Goal: Obtain resource: Download file/media

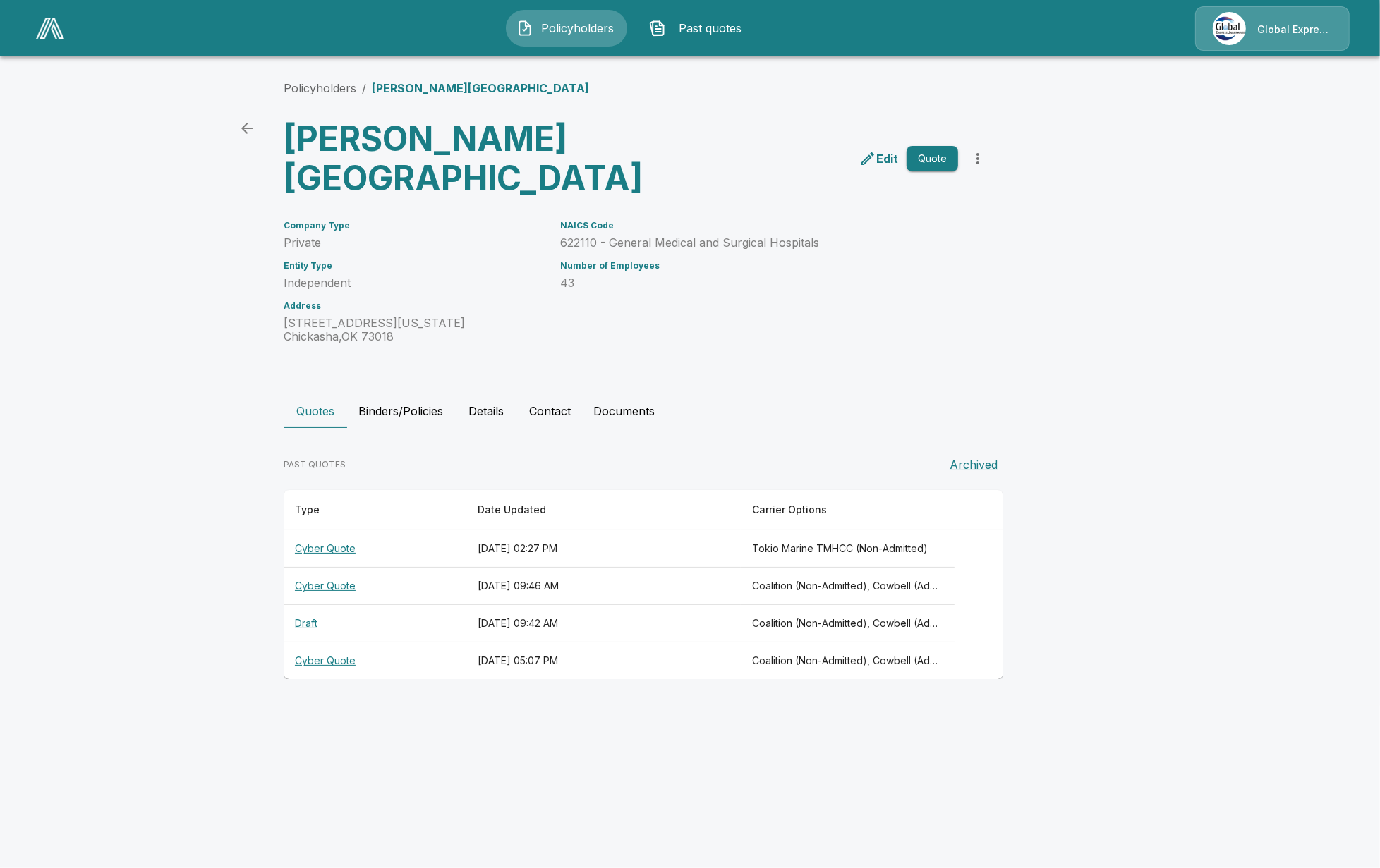
click at [62, 29] on img at bounding box center [50, 28] width 28 height 21
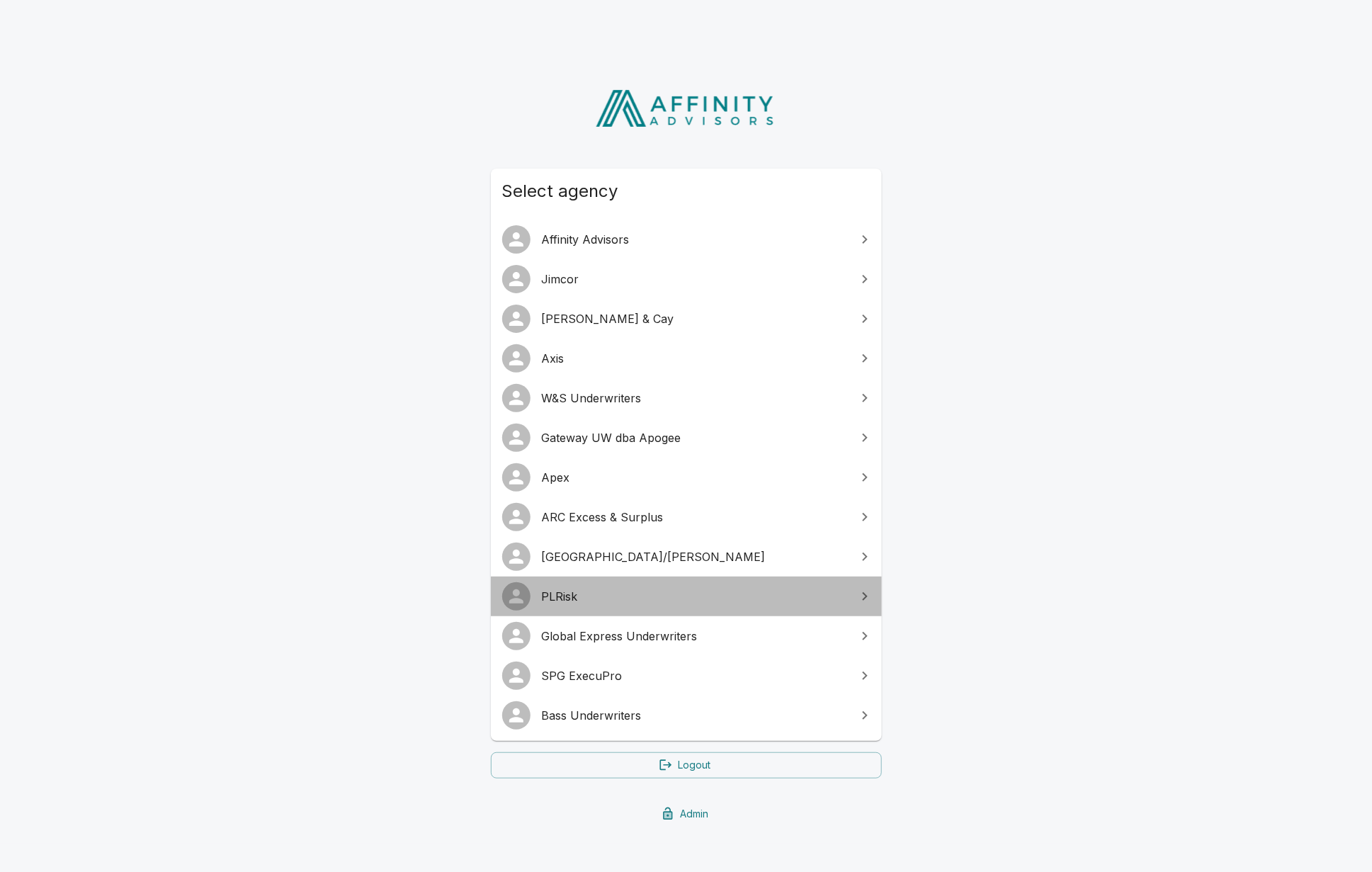
click at [636, 599] on span "PLRisk" at bounding box center [695, 596] width 306 height 17
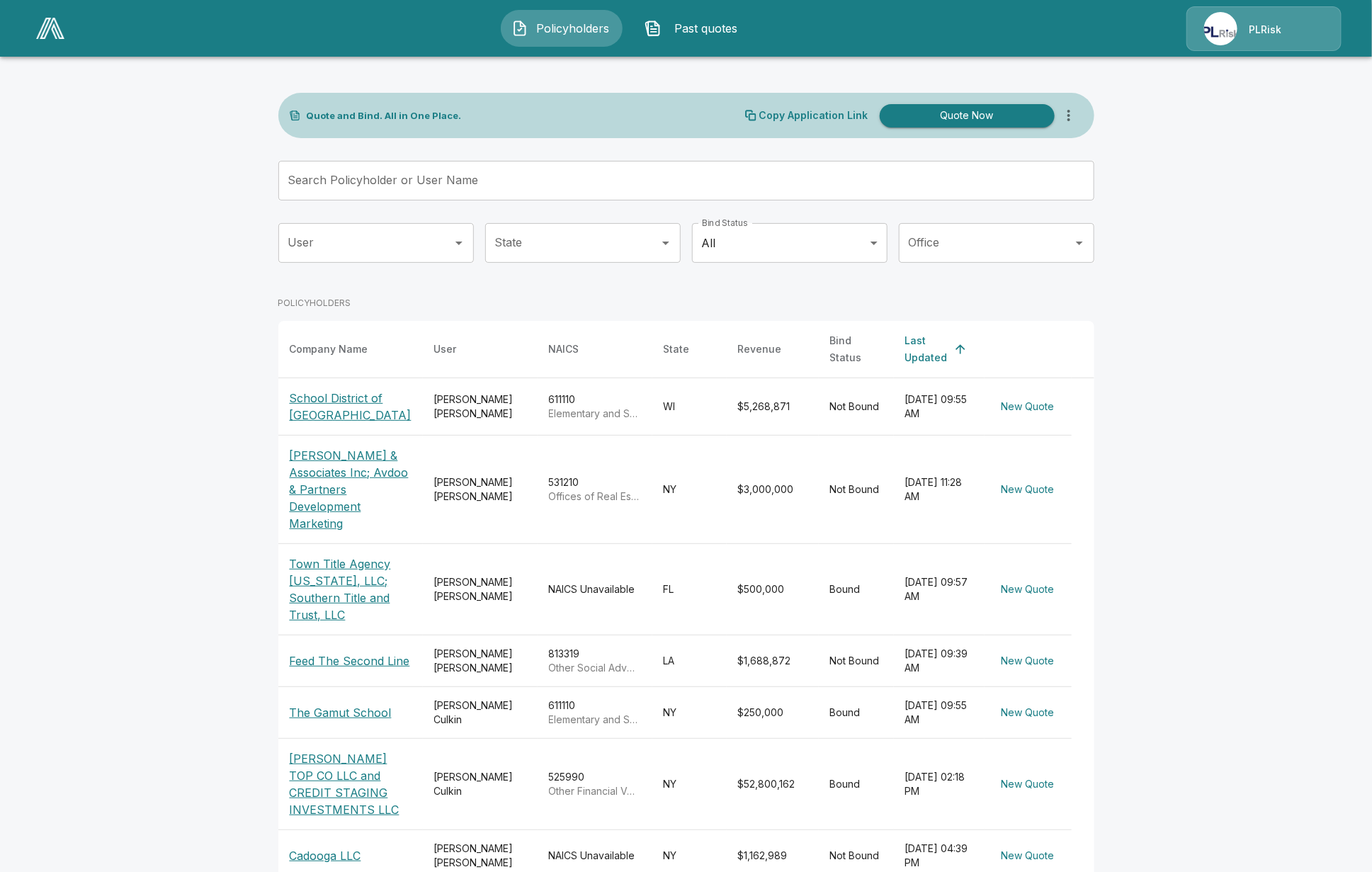
click at [1237, 50] on div "PLRisk" at bounding box center [1264, 28] width 155 height 45
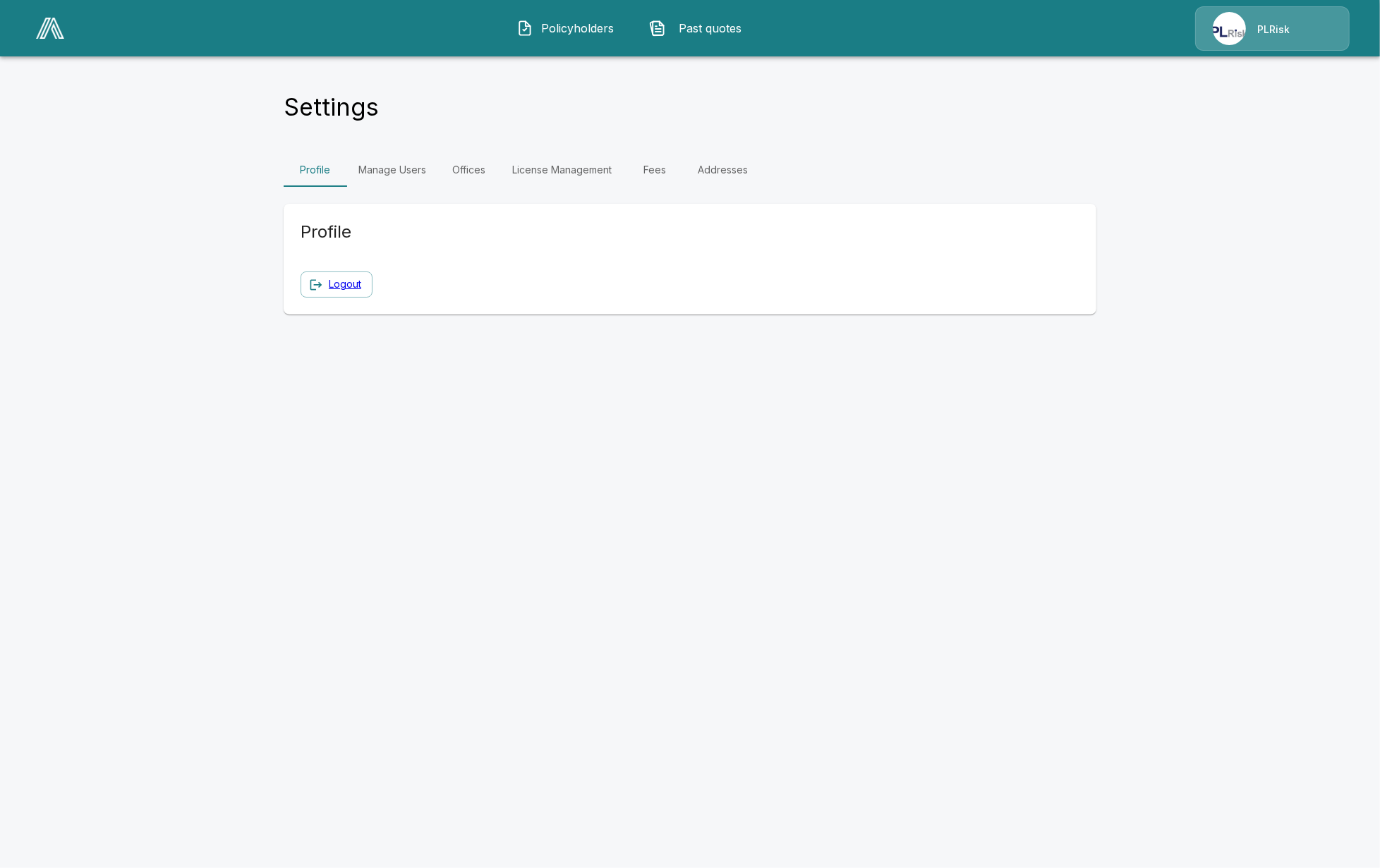
click at [640, 174] on link "Fees" at bounding box center [655, 170] width 63 height 34
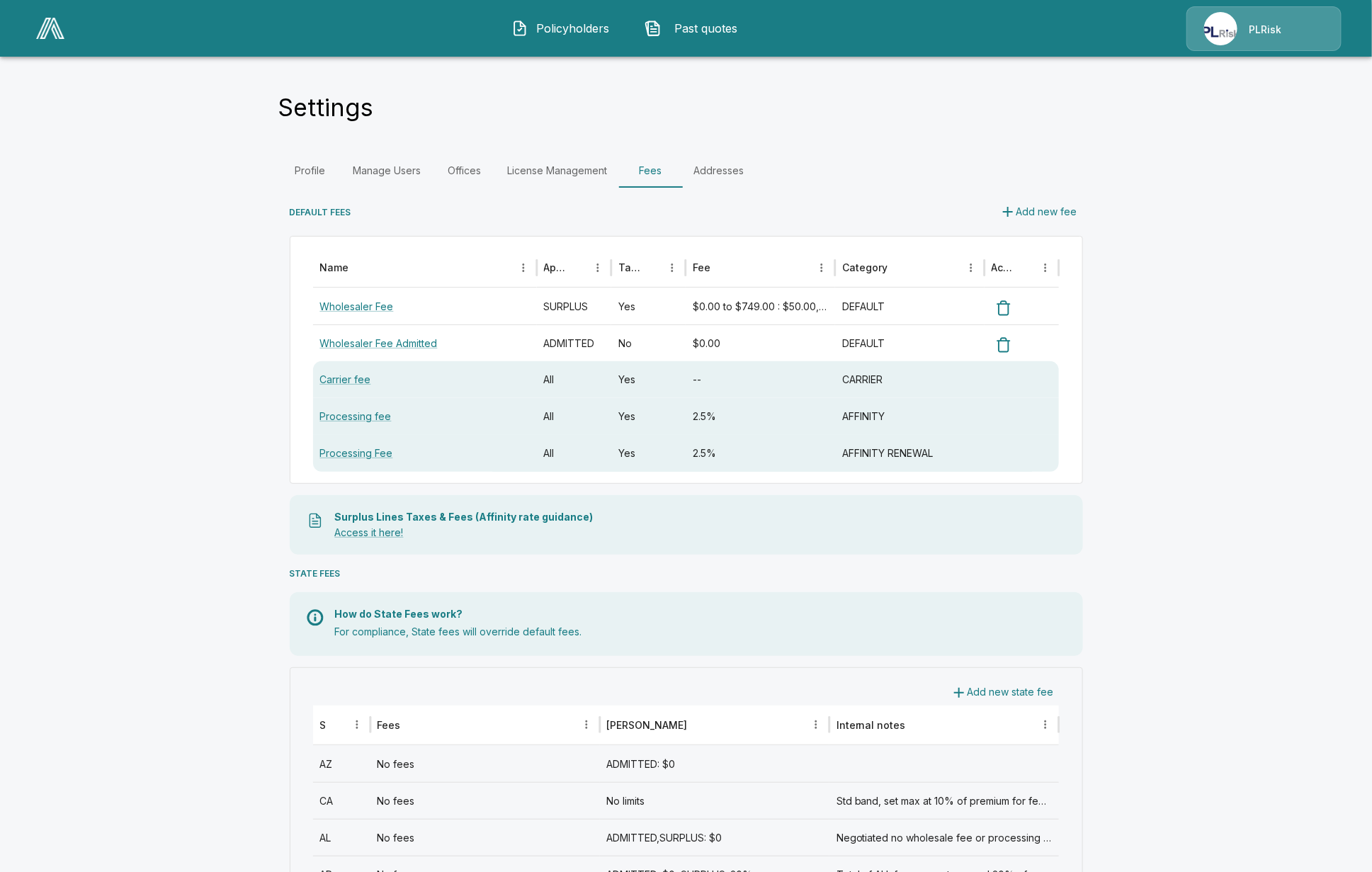
click at [374, 314] on div "Wholesaler Fee" at bounding box center [425, 306] width 224 height 37
click at [380, 309] on link "Wholesaler Fee" at bounding box center [357, 306] width 74 height 12
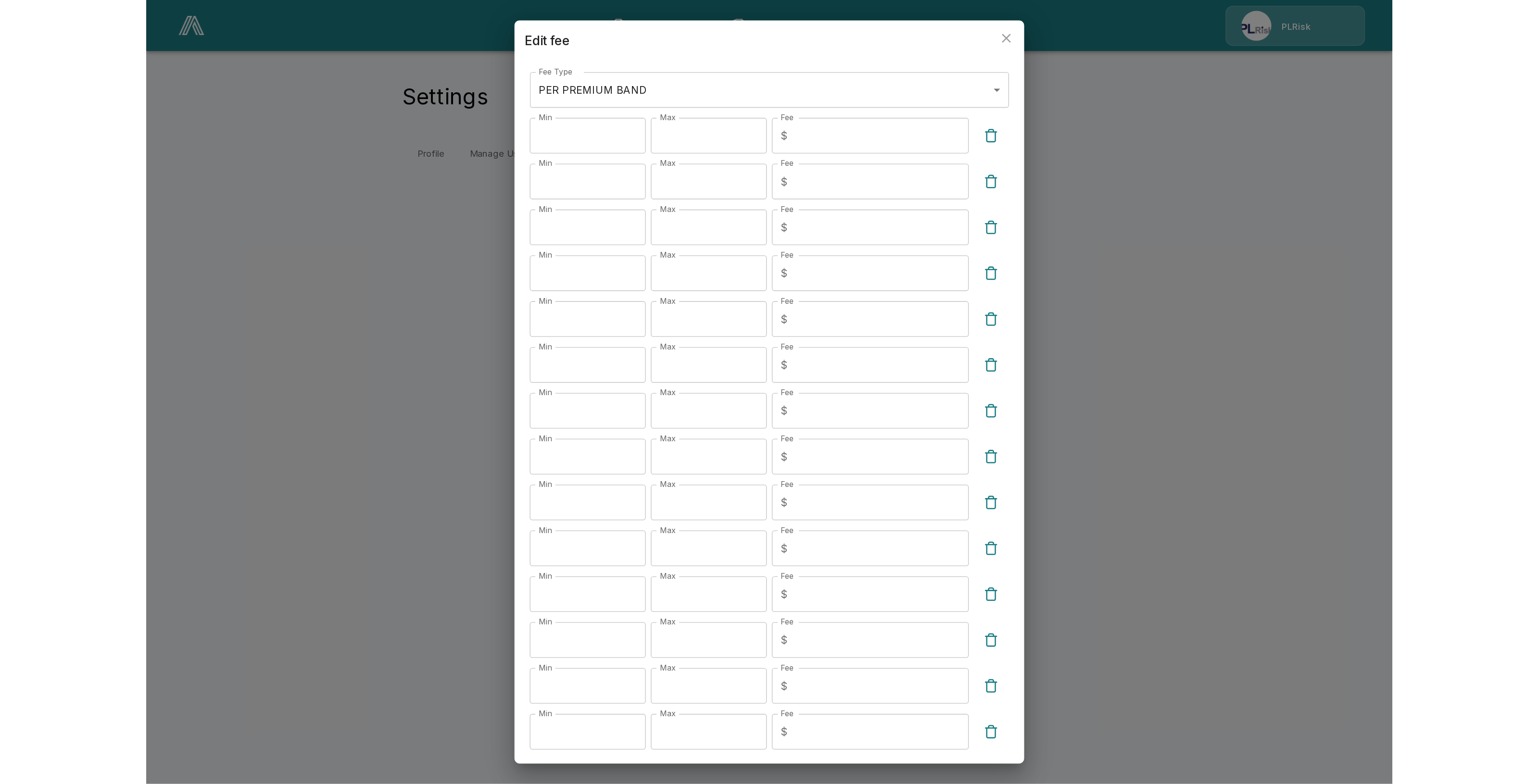
scroll to position [215, 0]
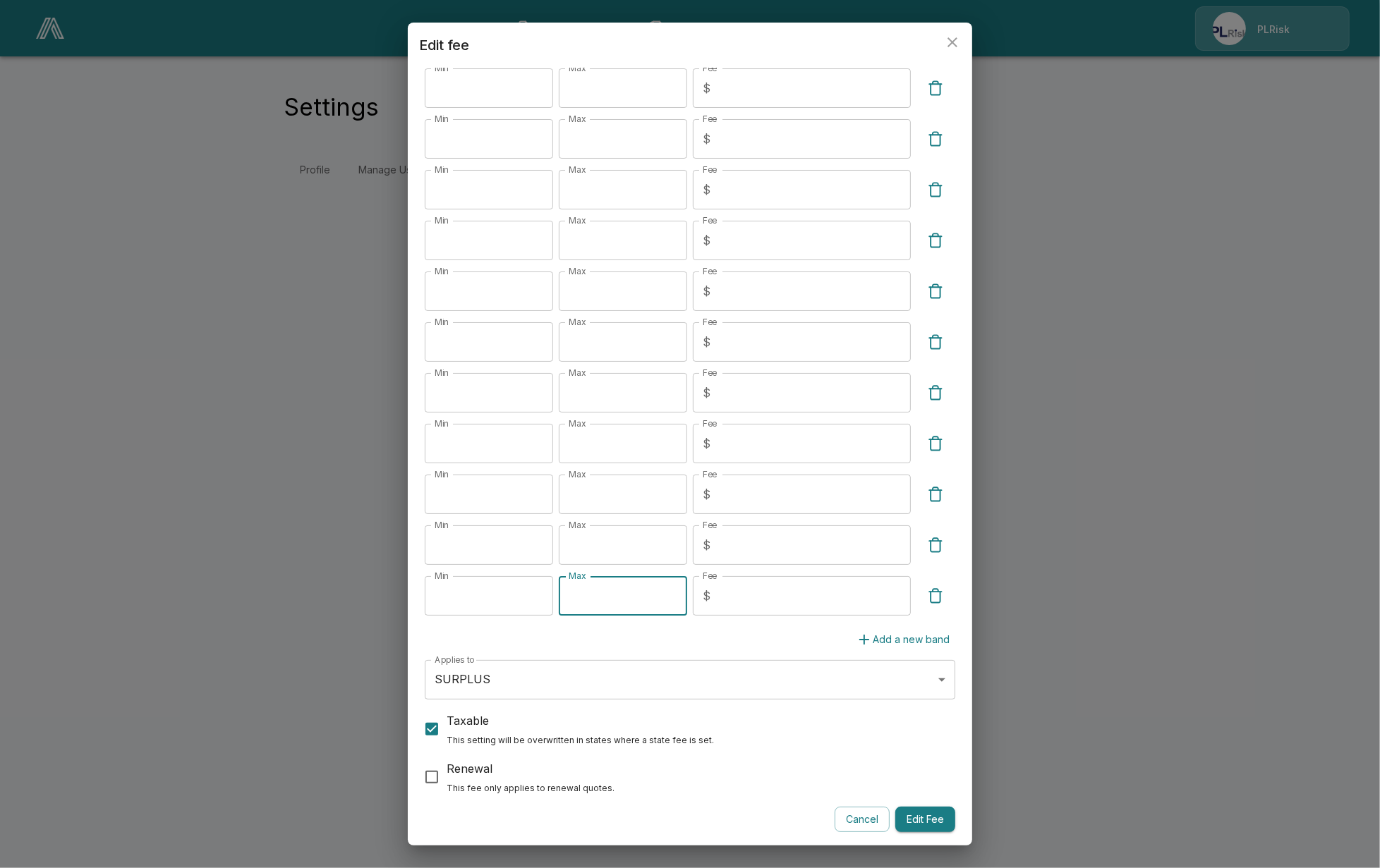
drag, startPoint x: 617, startPoint y: 610, endPoint x: 548, endPoint y: 603, distance: 69.4
click at [548, 603] on div "Min ***** Min Max ***** Max Fee $ *** Fee" at bounding box center [690, 602] width 530 height 51
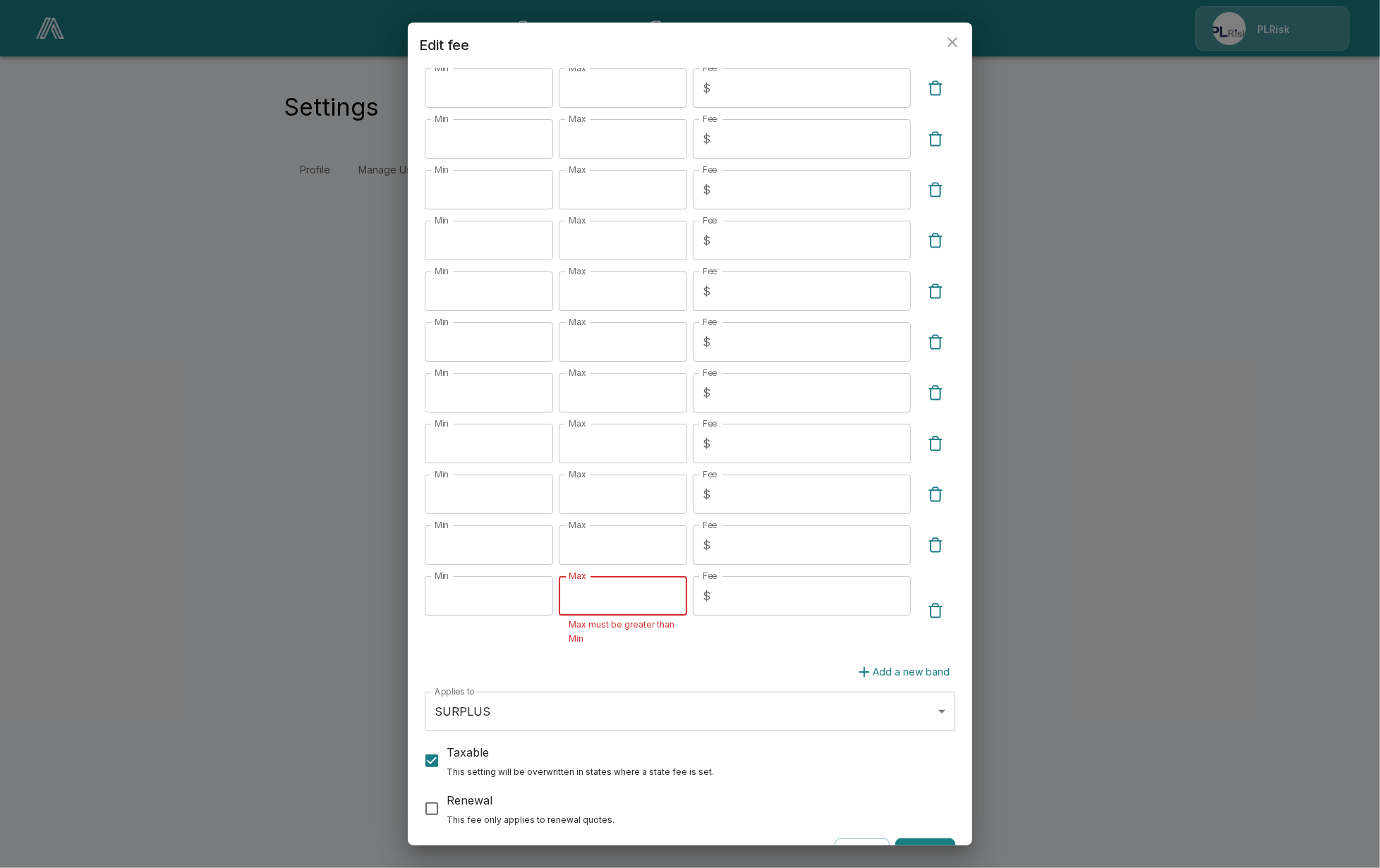
type input "*"
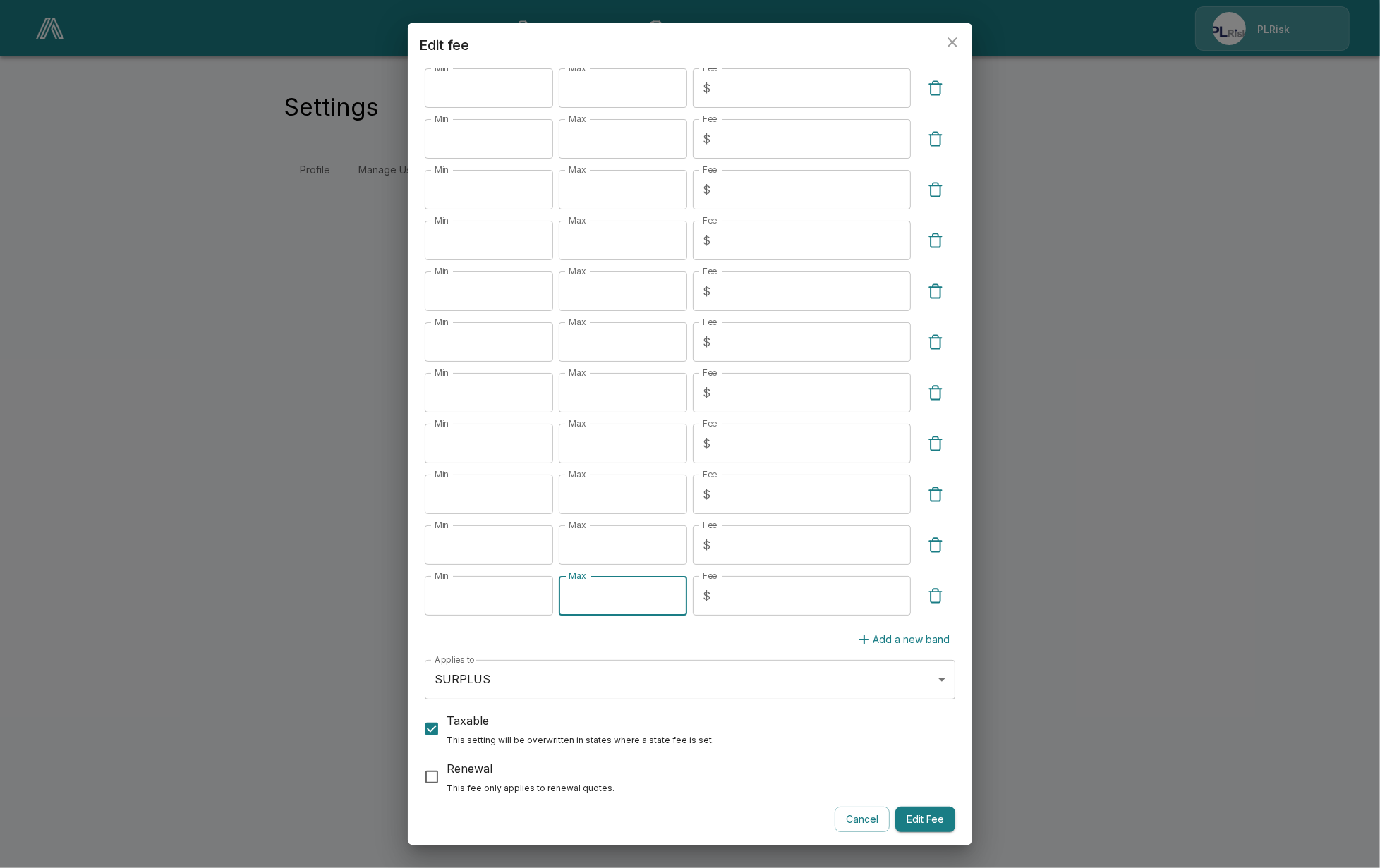
type input "********"
click at [917, 811] on button "Edit Fee" at bounding box center [925, 820] width 60 height 26
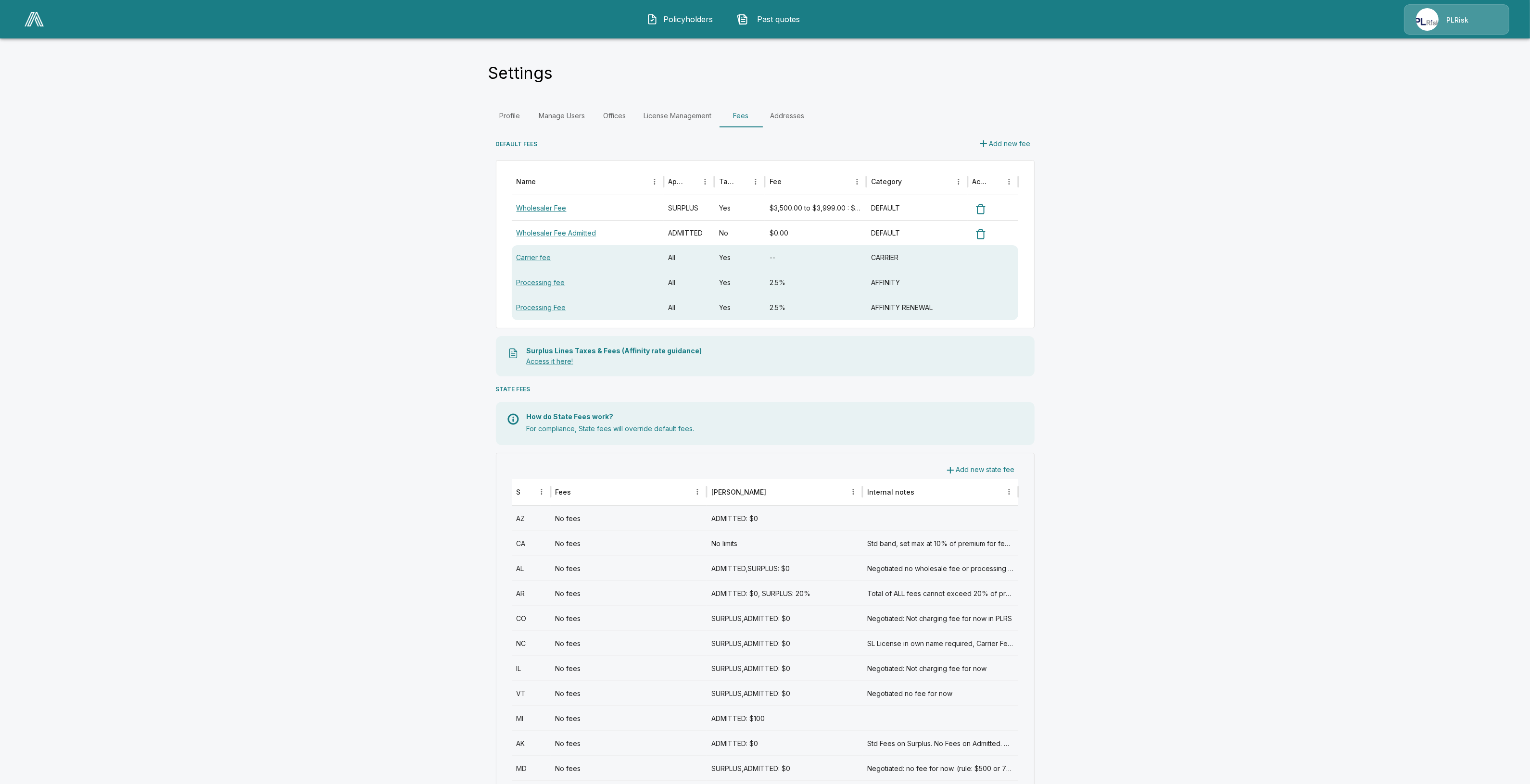
click at [559, 210] on link "Wholesaler Fee" at bounding box center [542, 208] width 50 height 8
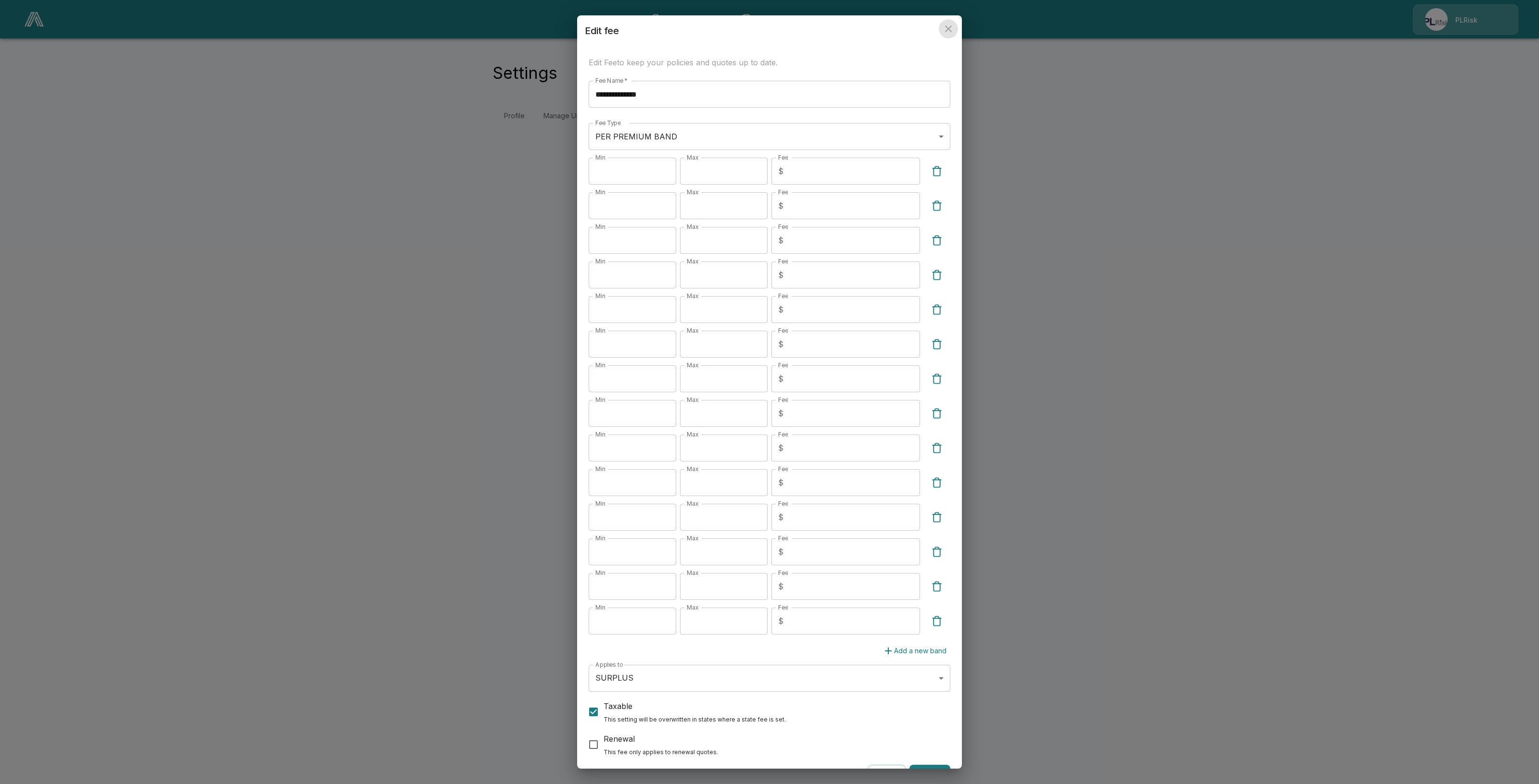
click at [931, 36] on button "close" at bounding box center [948, 29] width 19 height 19
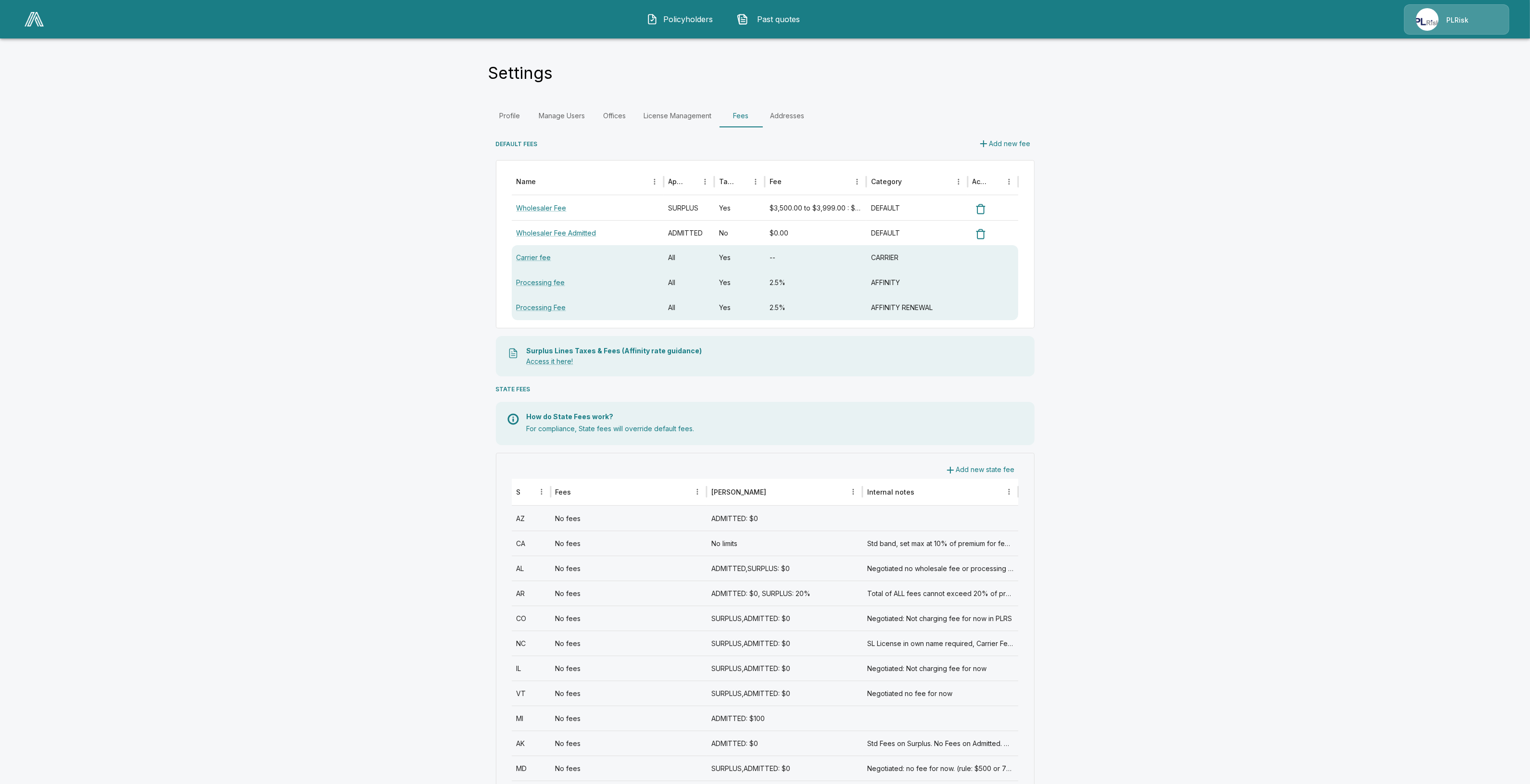
click at [657, 19] on img "button" at bounding box center [652, 19] width 11 height 11
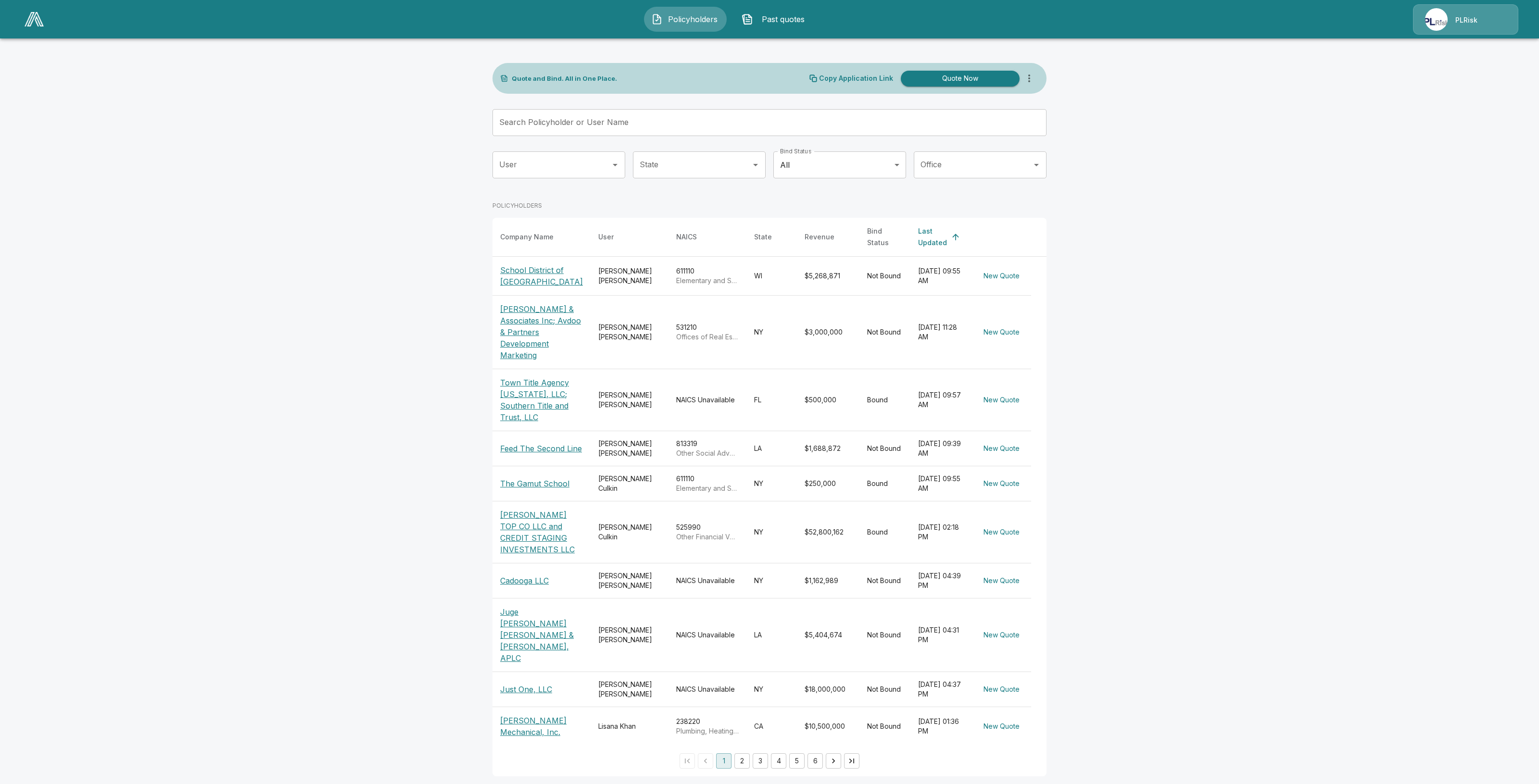
click at [526, 484] on p "The Gamut School" at bounding box center [535, 483] width 69 height 11
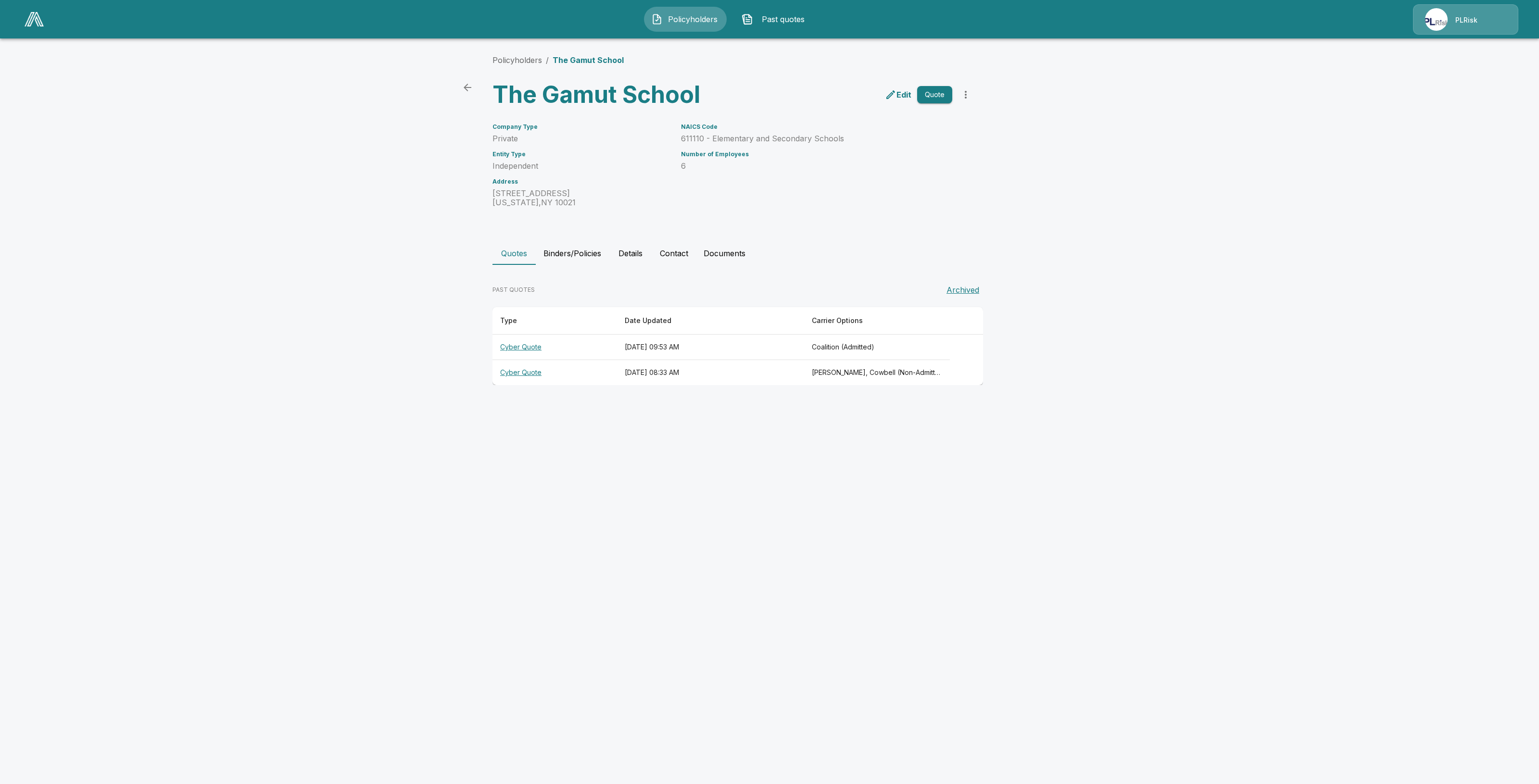
click at [529, 352] on th "Cyber Quote" at bounding box center [554, 347] width 124 height 26
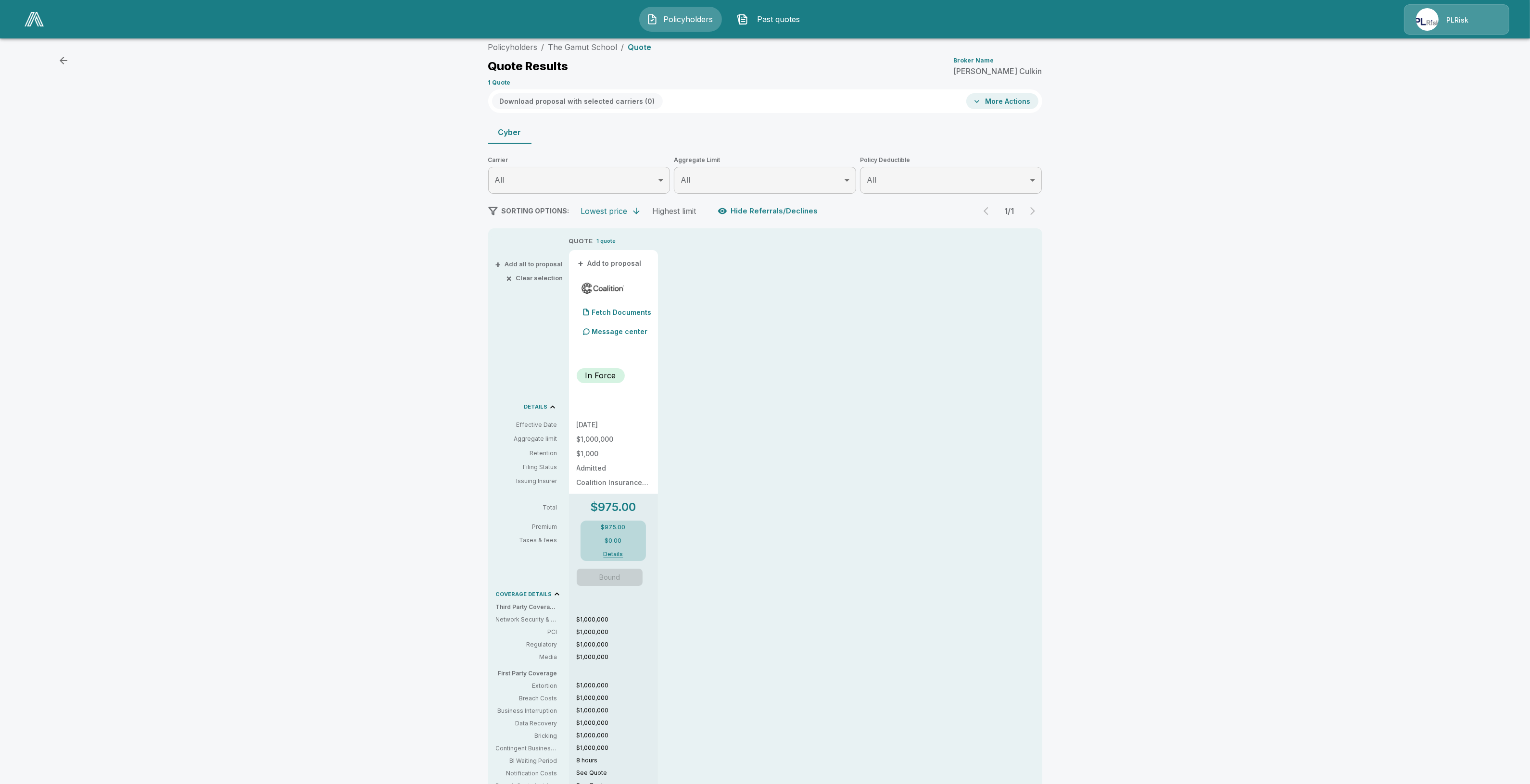
scroll to position [176, 0]
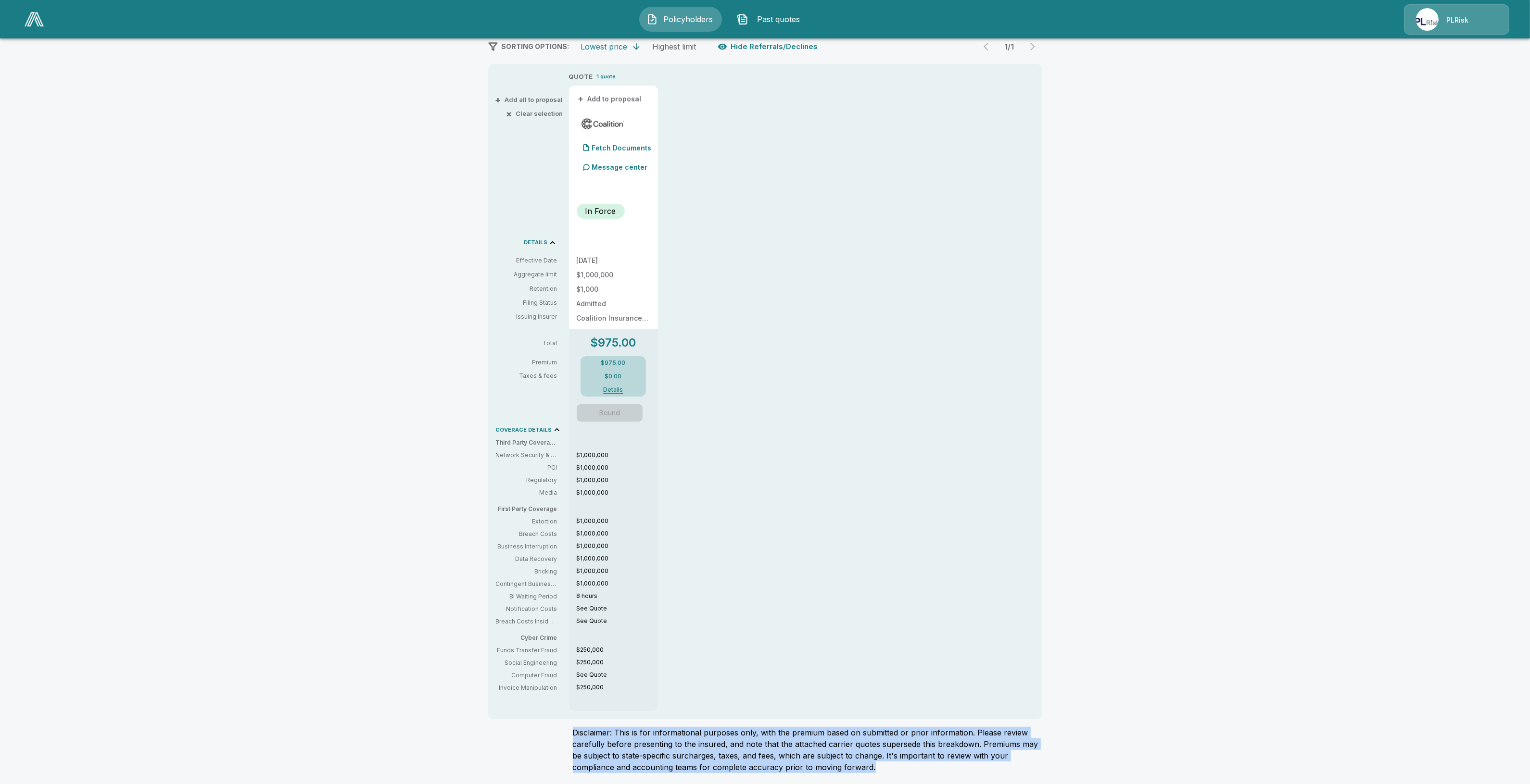
drag, startPoint x: 906, startPoint y: 767, endPoint x: 568, endPoint y: 736, distance: 339.4
click at [568, 736] on div "Policyholders / The Gamut School / Quote Quote Results Broker Name Matthew Culk…" at bounding box center [765, 328] width 577 height 911
click at [559, 742] on div "Policyholders / The Gamut School / Quote Quote Results Broker Name Matthew Culk…" at bounding box center [765, 328] width 577 height 911
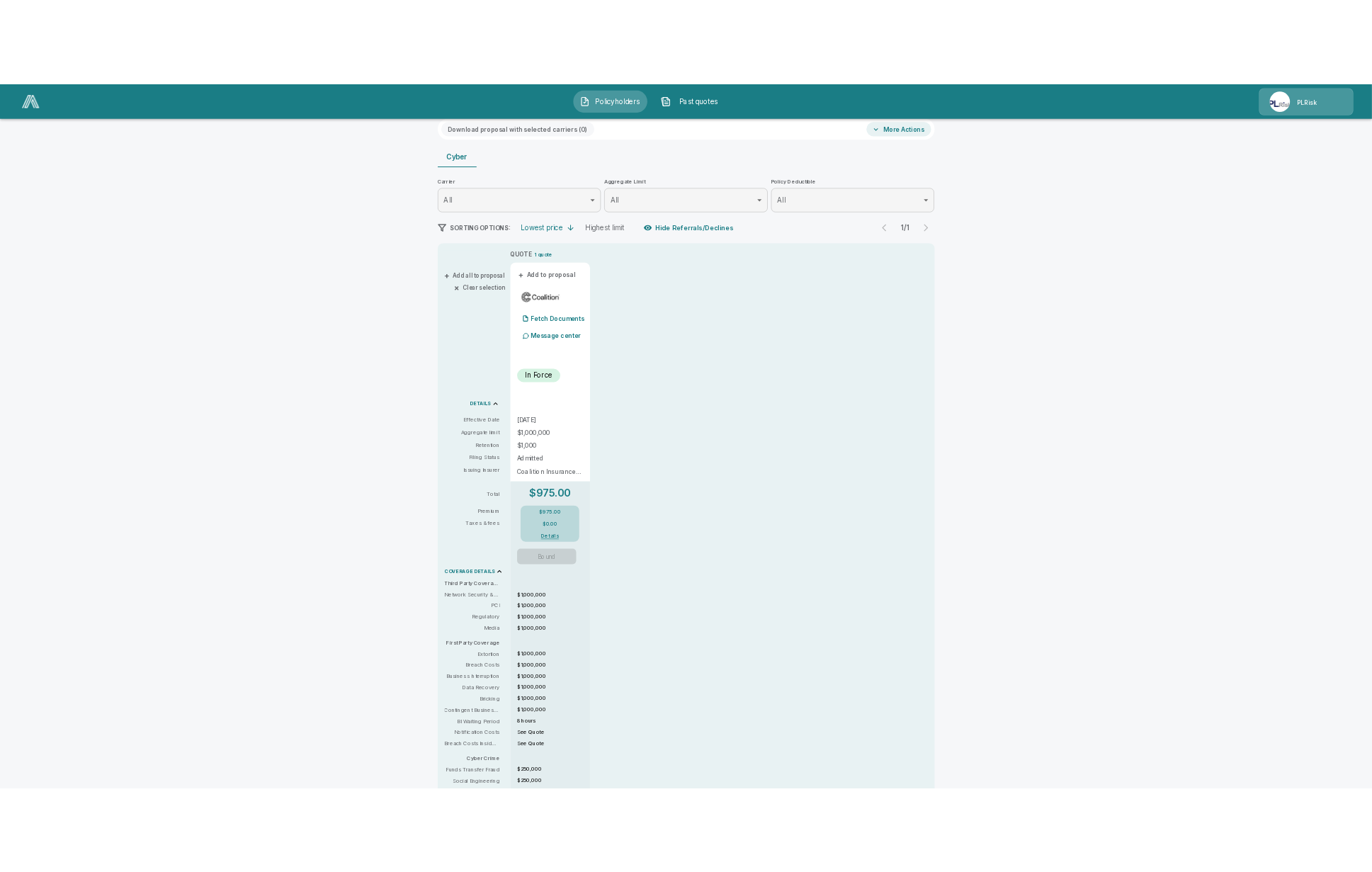
scroll to position [0, 0]
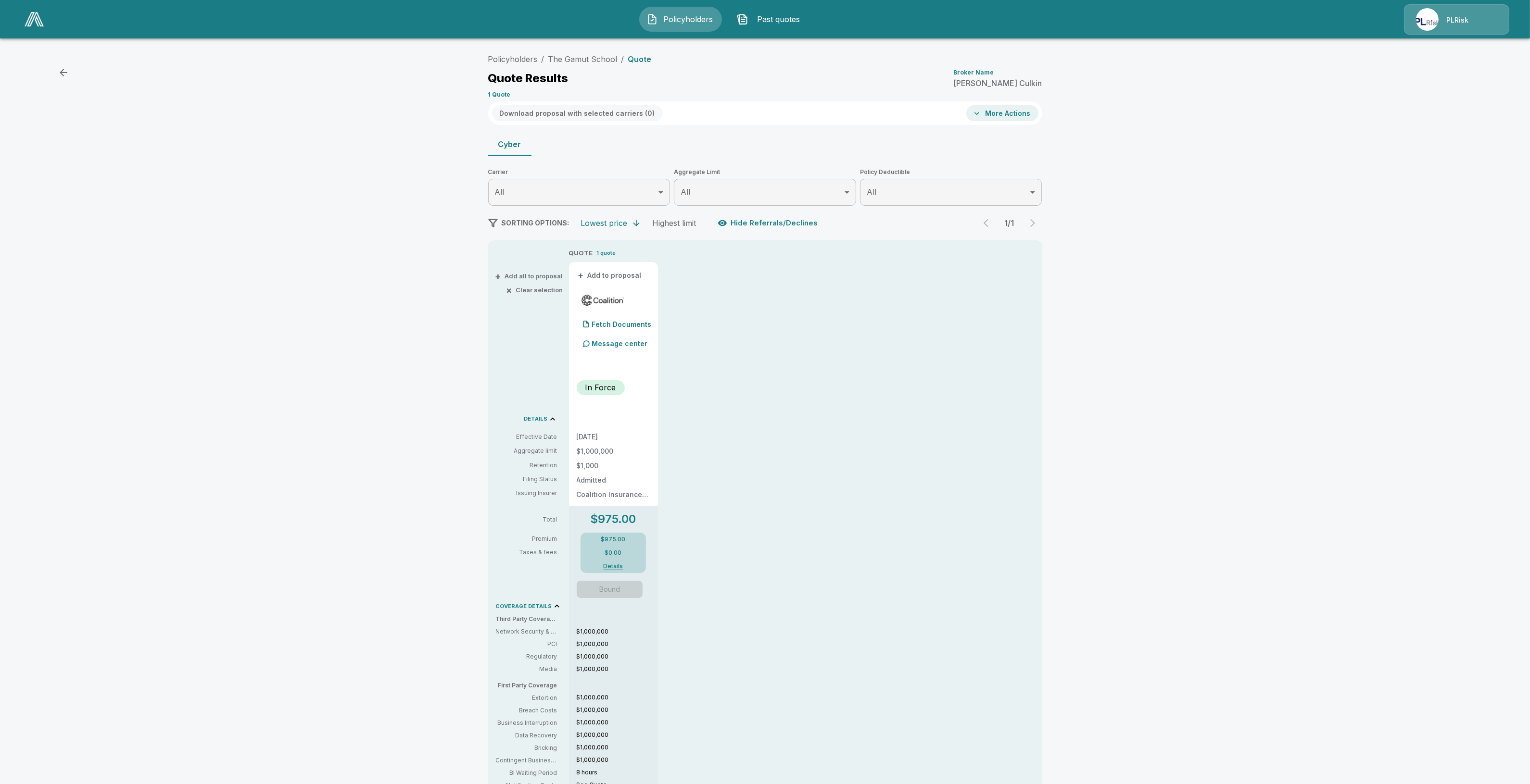
click at [625, 268] on div "+ Add to proposal Fetch Documents Message center In Force 9/1/2025 $1,000,000 $…" at bounding box center [613, 575] width 89 height 626
click at [623, 274] on button "+ Add to proposal" at bounding box center [610, 275] width 68 height 11
click at [539, 117] on button "Download proposal with selected carriers ( 1 )" at bounding box center [577, 113] width 169 height 16
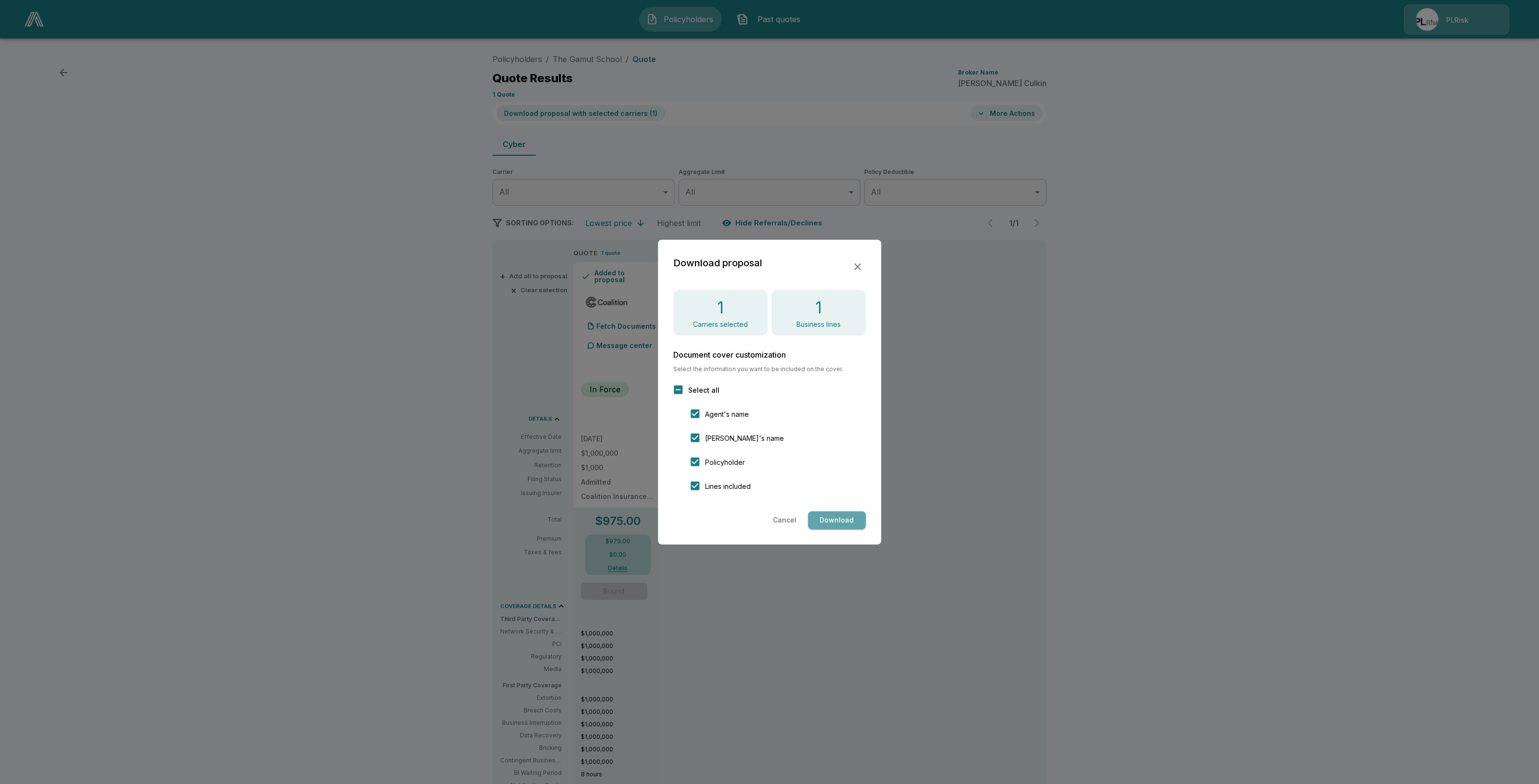
click at [853, 516] on button "Download" at bounding box center [836, 521] width 58 height 18
click at [1152, 141] on div at bounding box center [770, 392] width 1539 height 784
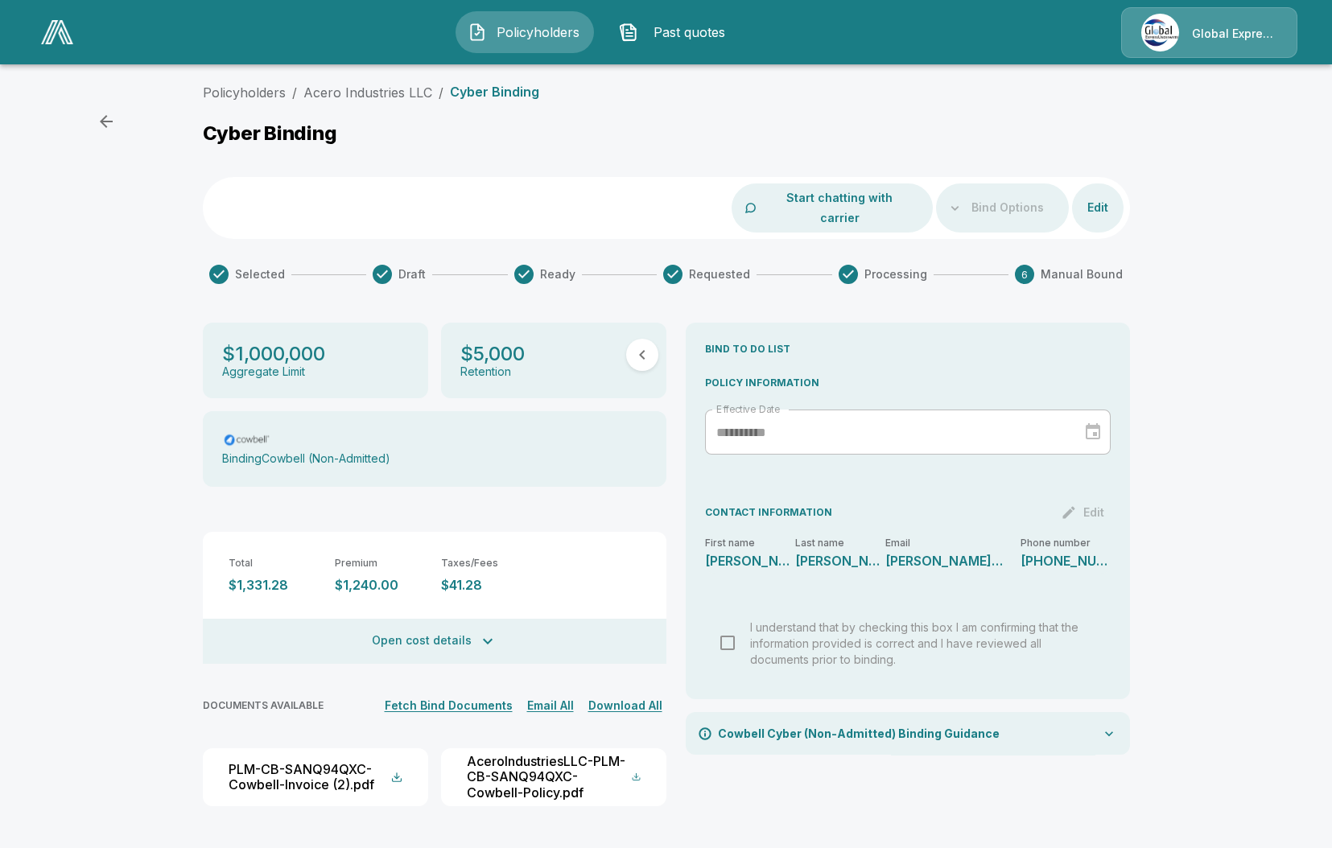
click at [54, 30] on img at bounding box center [57, 32] width 32 height 24
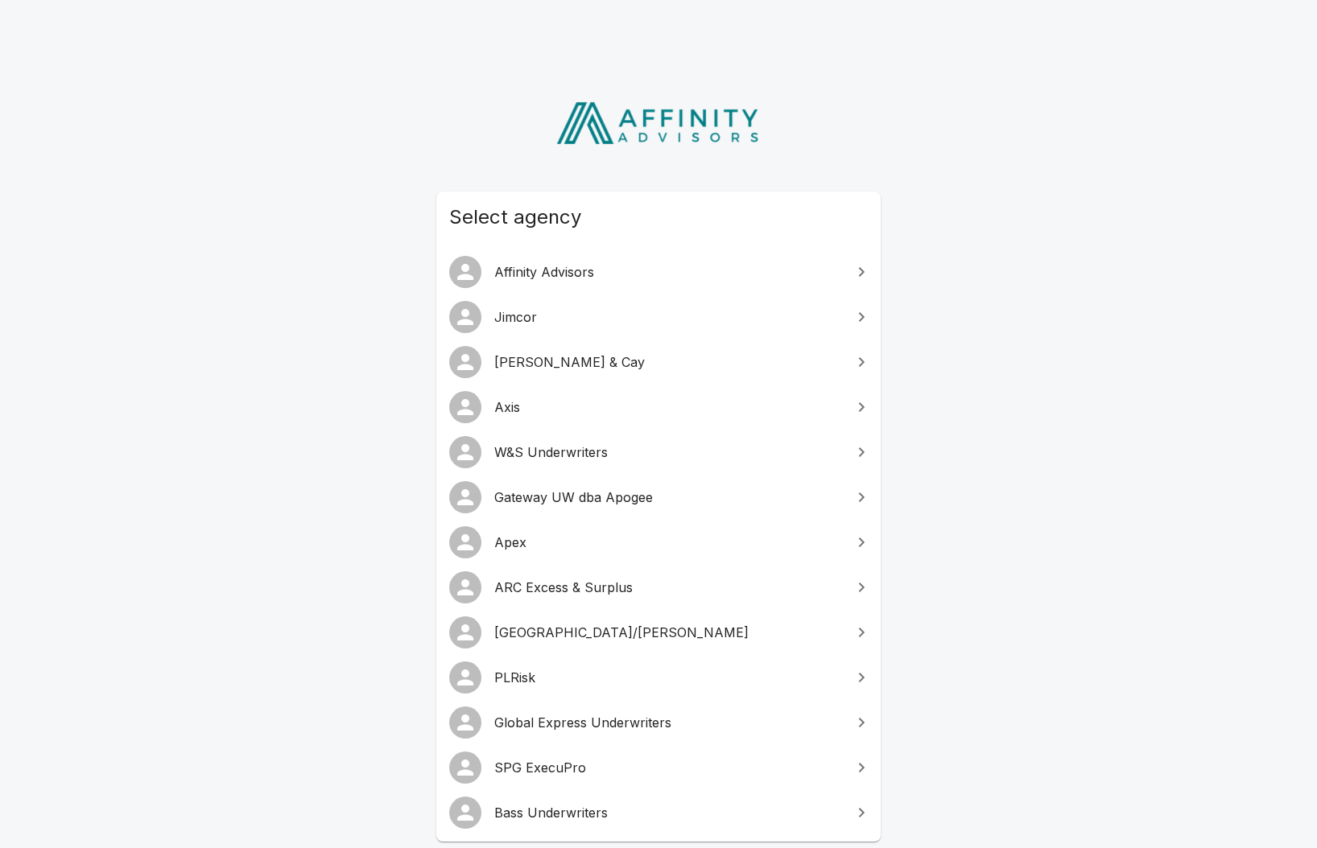
click at [628, 779] on link "SPG ExecuPro" at bounding box center [658, 767] width 444 height 45
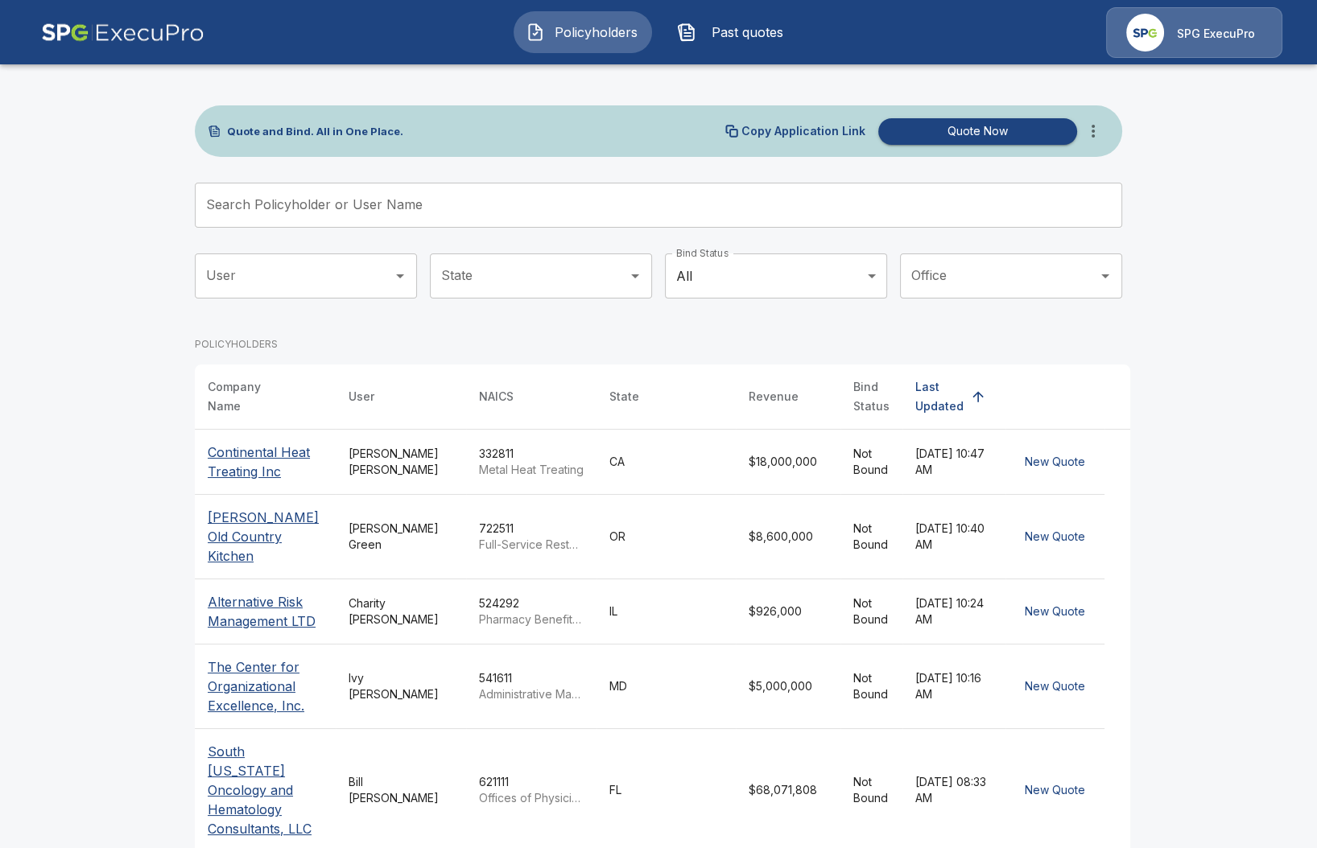
click at [343, 208] on input "Search Policyholder or User Name" at bounding box center [650, 205] width 910 height 45
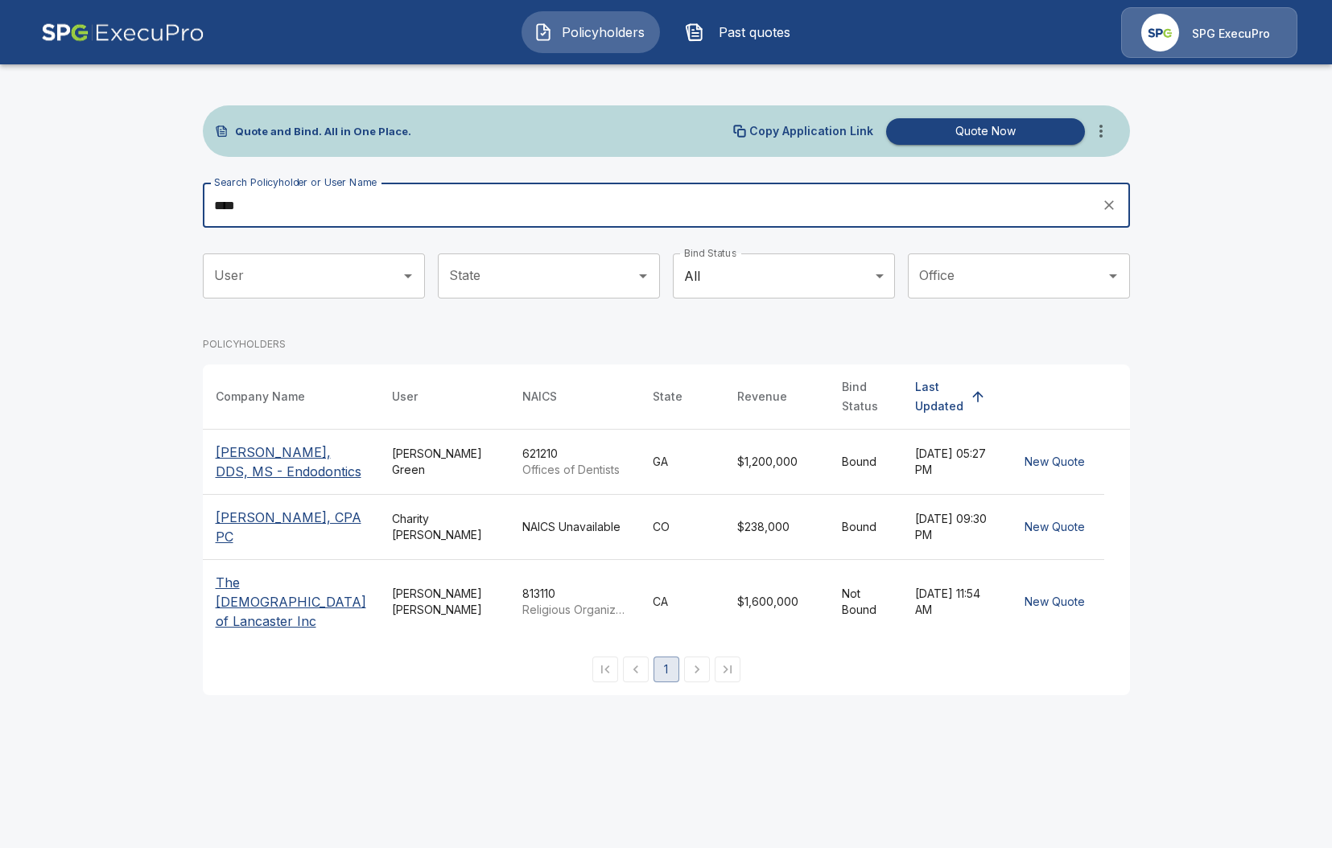
type input "****"
click at [243, 450] on p "[PERSON_NAME], DDS, MS - Endodontics" at bounding box center [291, 462] width 151 height 39
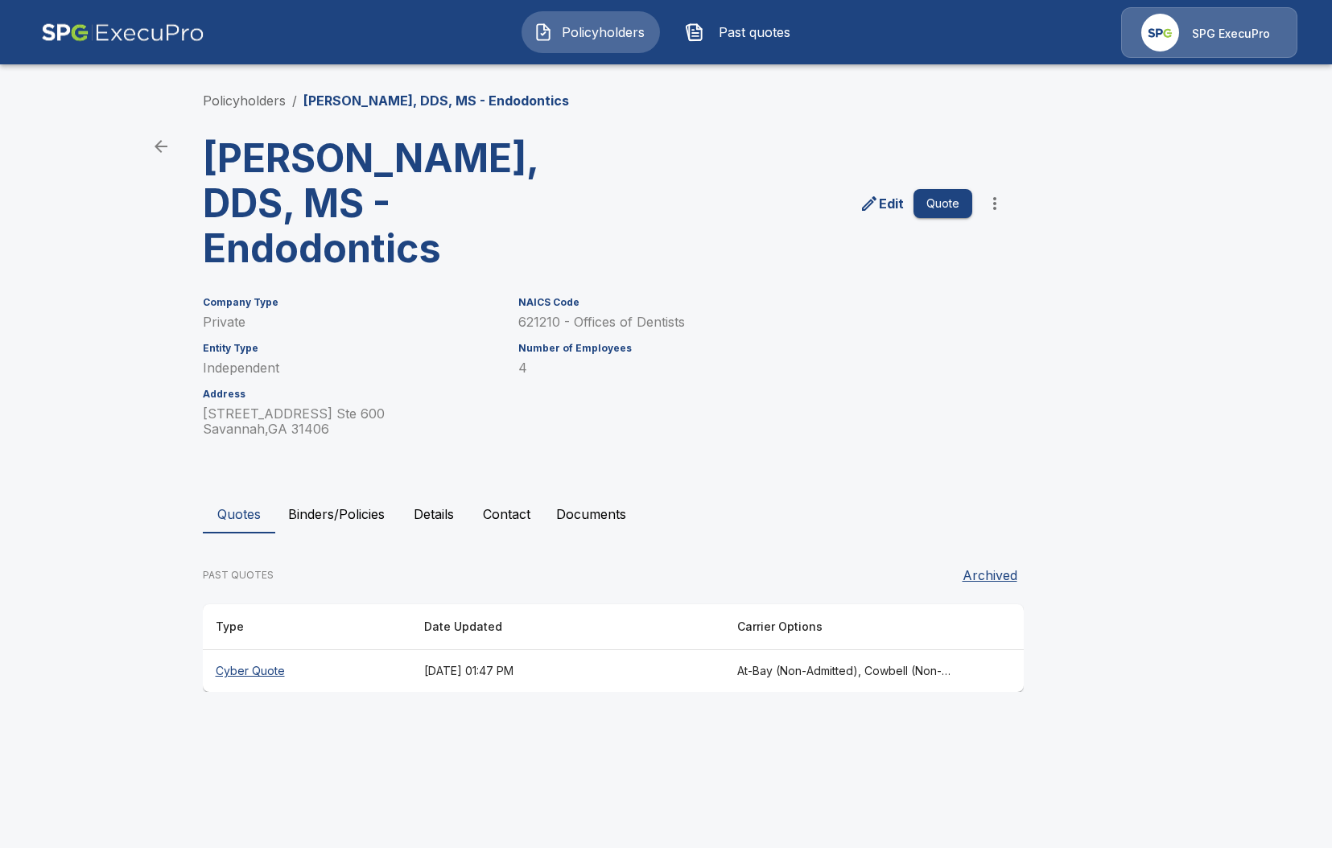
click at [326, 506] on button "Binders/Policies" at bounding box center [336, 514] width 122 height 39
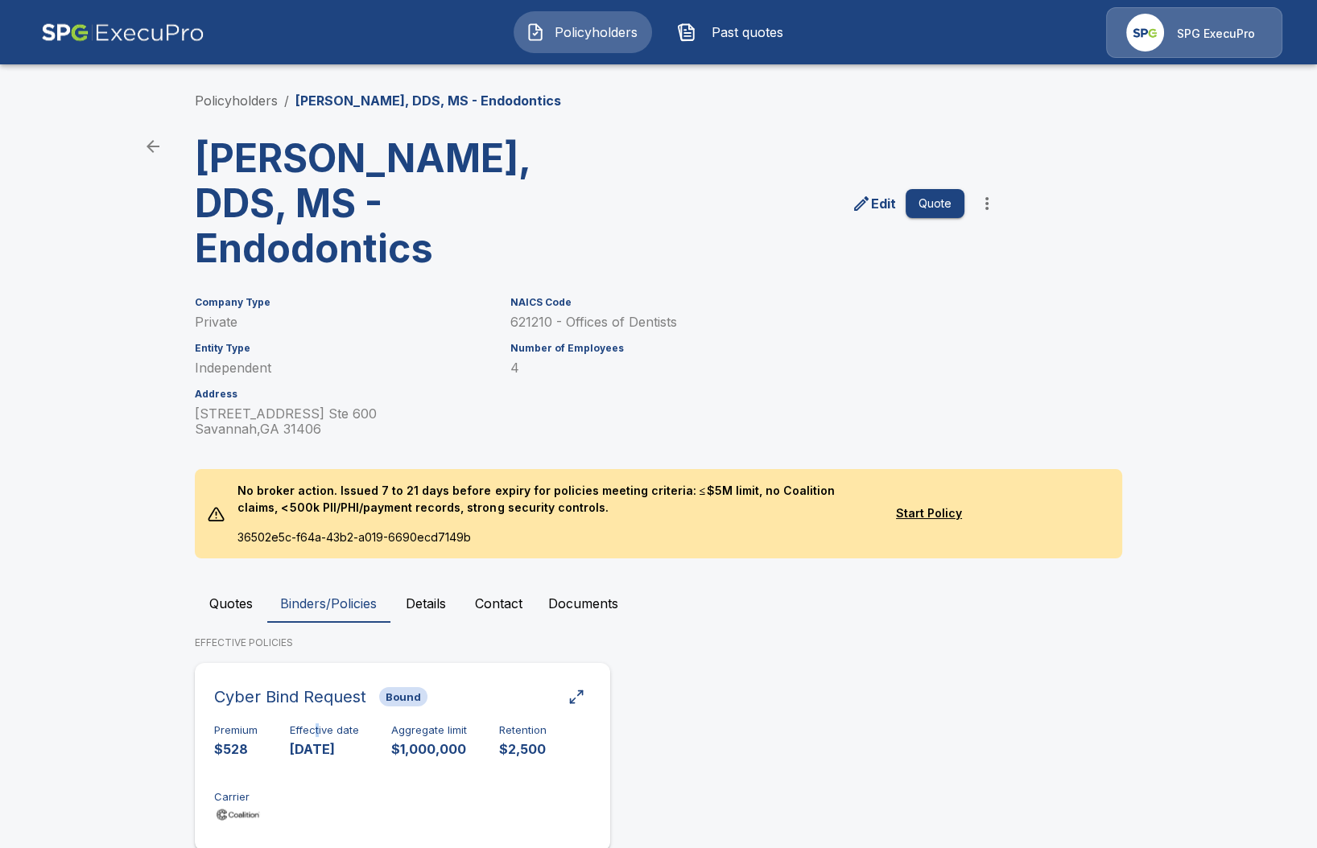
click at [324, 730] on h6 "Effective date" at bounding box center [324, 730] width 69 height 13
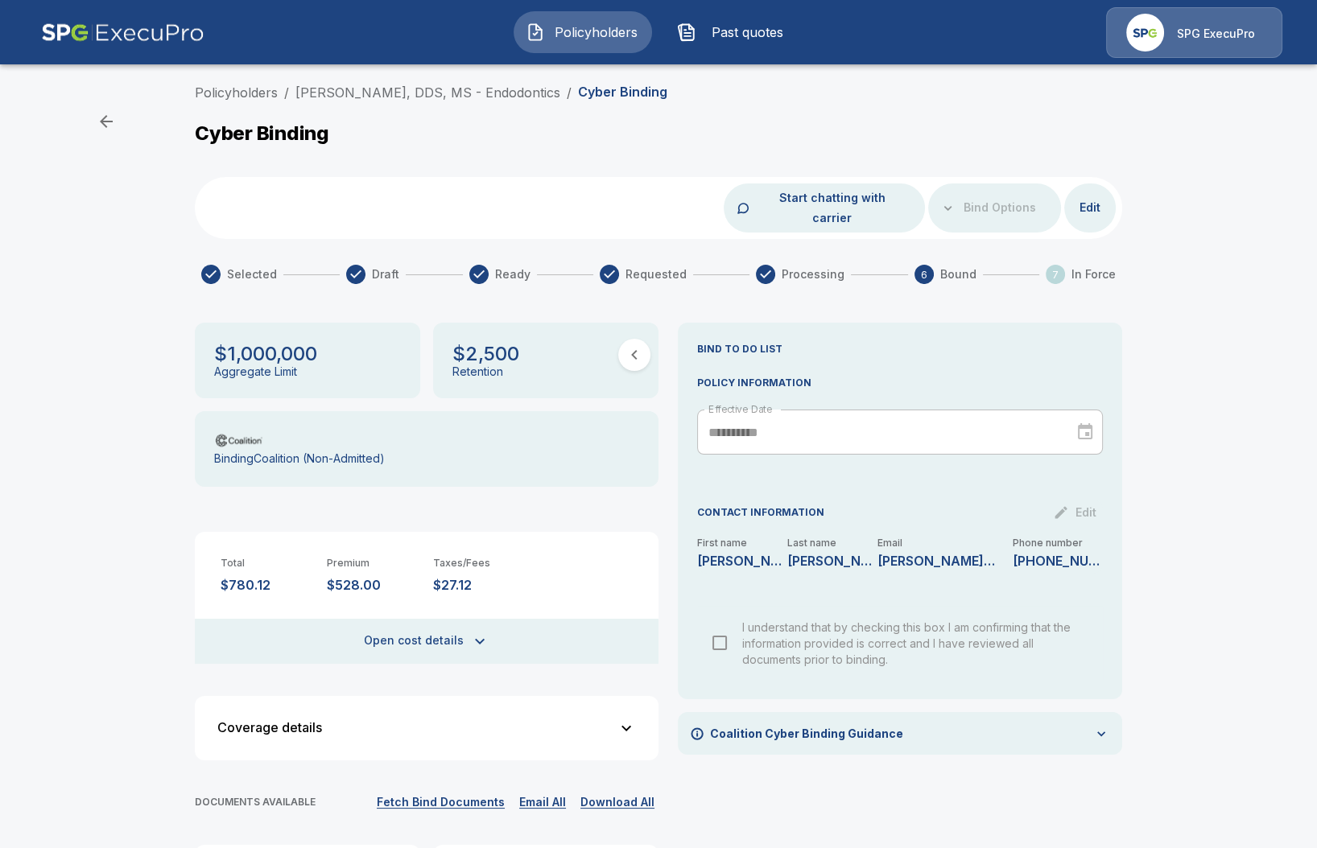
click at [403, 619] on button "Open cost details" at bounding box center [427, 641] width 464 height 45
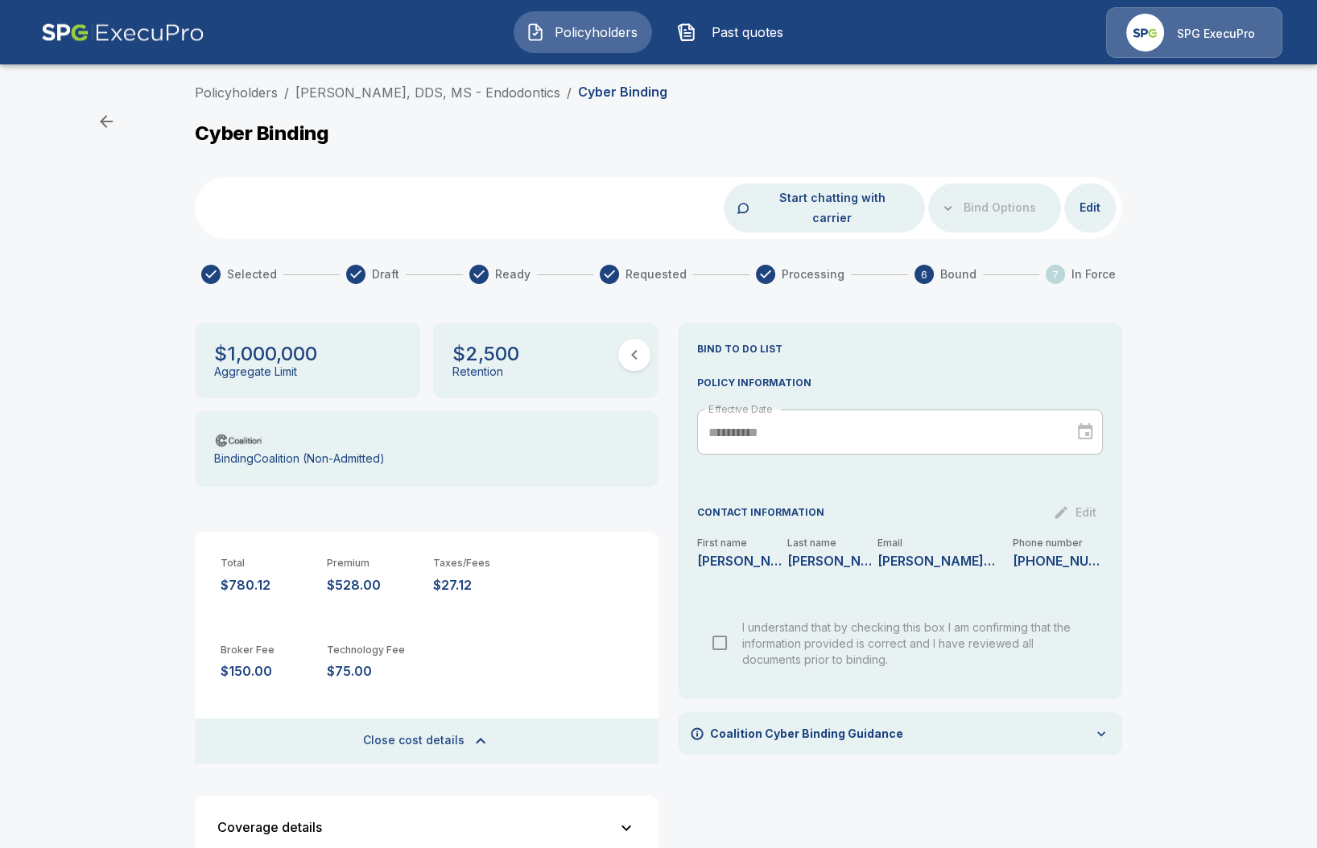
click at [73, 361] on div "Policyholders / [PERSON_NAME], DDS, MS - Endodontics / Cyber Binding Cyber Bind…" at bounding box center [658, 626] width 1317 height 1100
drag, startPoint x: 171, startPoint y: 183, endPoint x: 199, endPoint y: 186, distance: 27.6
click at [171, 185] on div "Policyholders / [PERSON_NAME], DDS, MS - Endodontics / Cyber Binding Cyber Bind…" at bounding box center [658, 626] width 1317 height 1100
click at [598, 14] on button "Policyholders" at bounding box center [583, 32] width 138 height 42
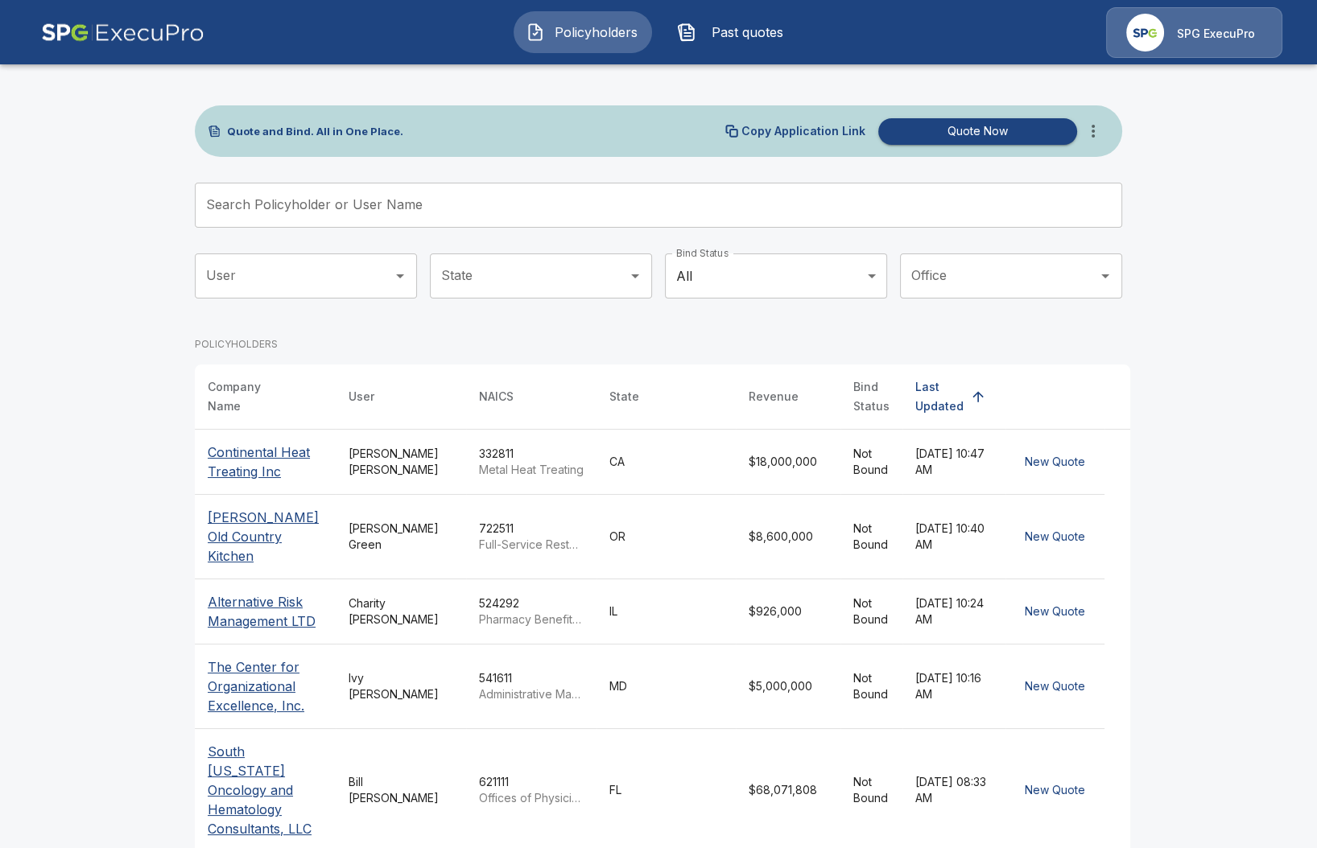
click at [601, 200] on input "Search Policyholder or User Name" at bounding box center [650, 205] width 910 height 45
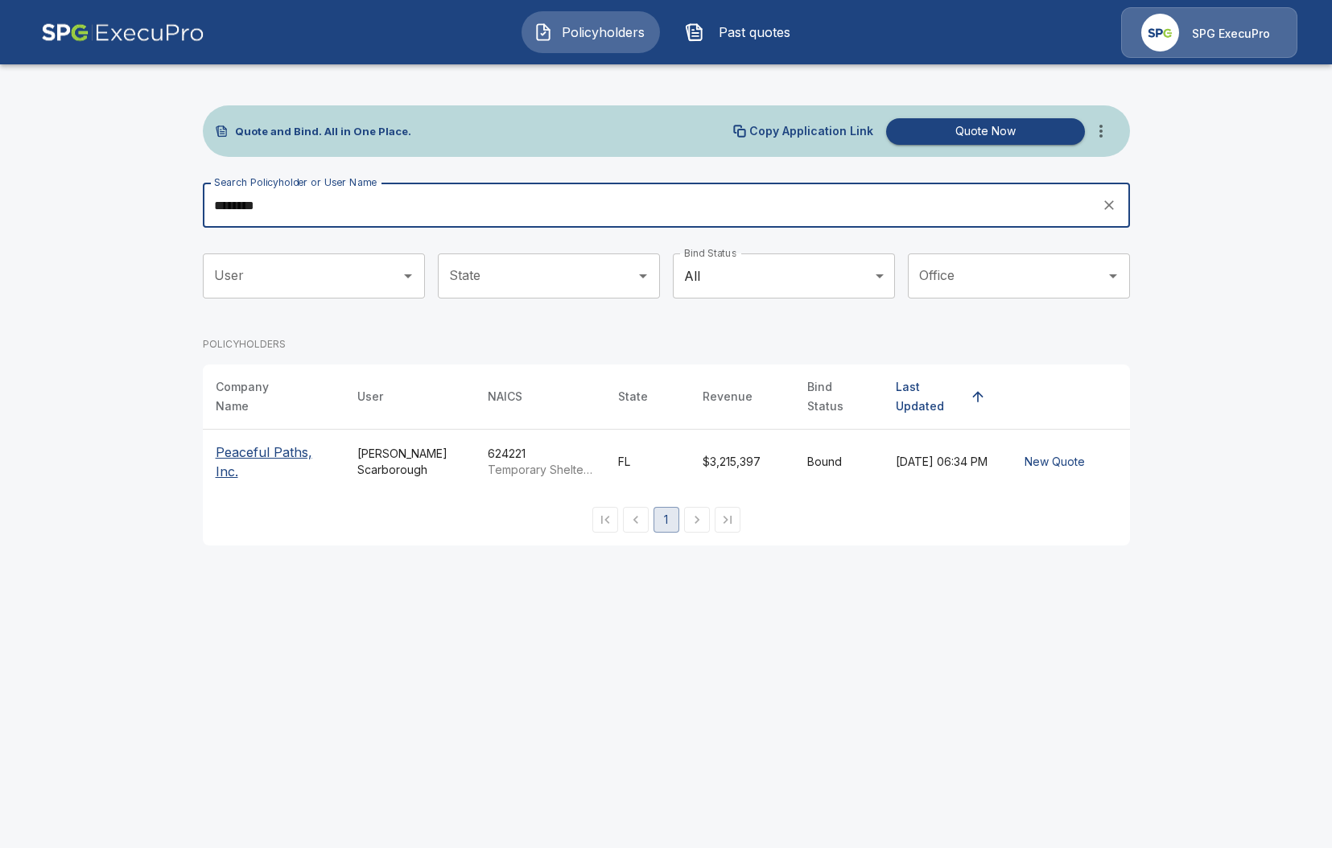
type input "********"
click at [270, 443] on p "Peaceful Paths, Inc." at bounding box center [274, 462] width 116 height 39
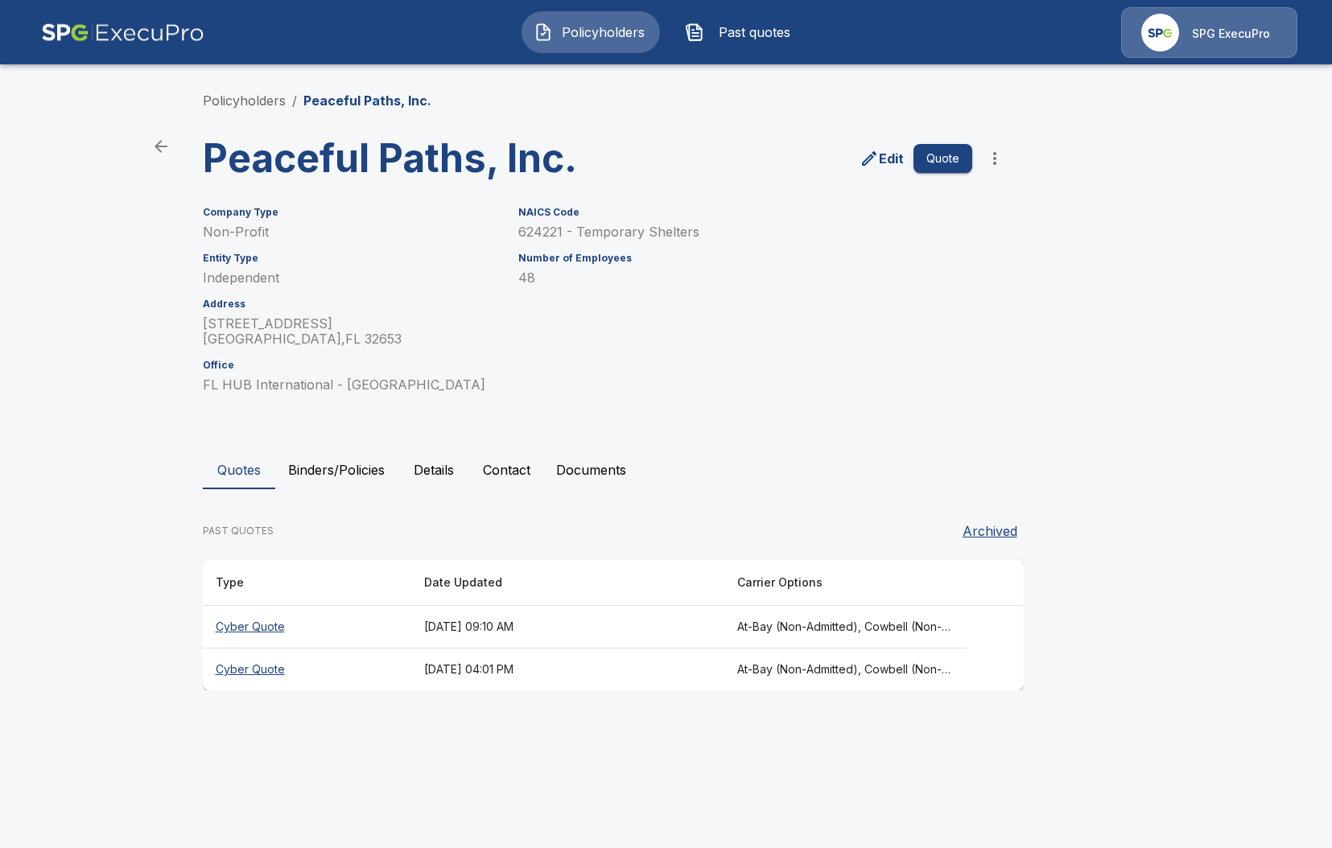
click at [254, 625] on th "Cyber Quote" at bounding box center [307, 627] width 208 height 43
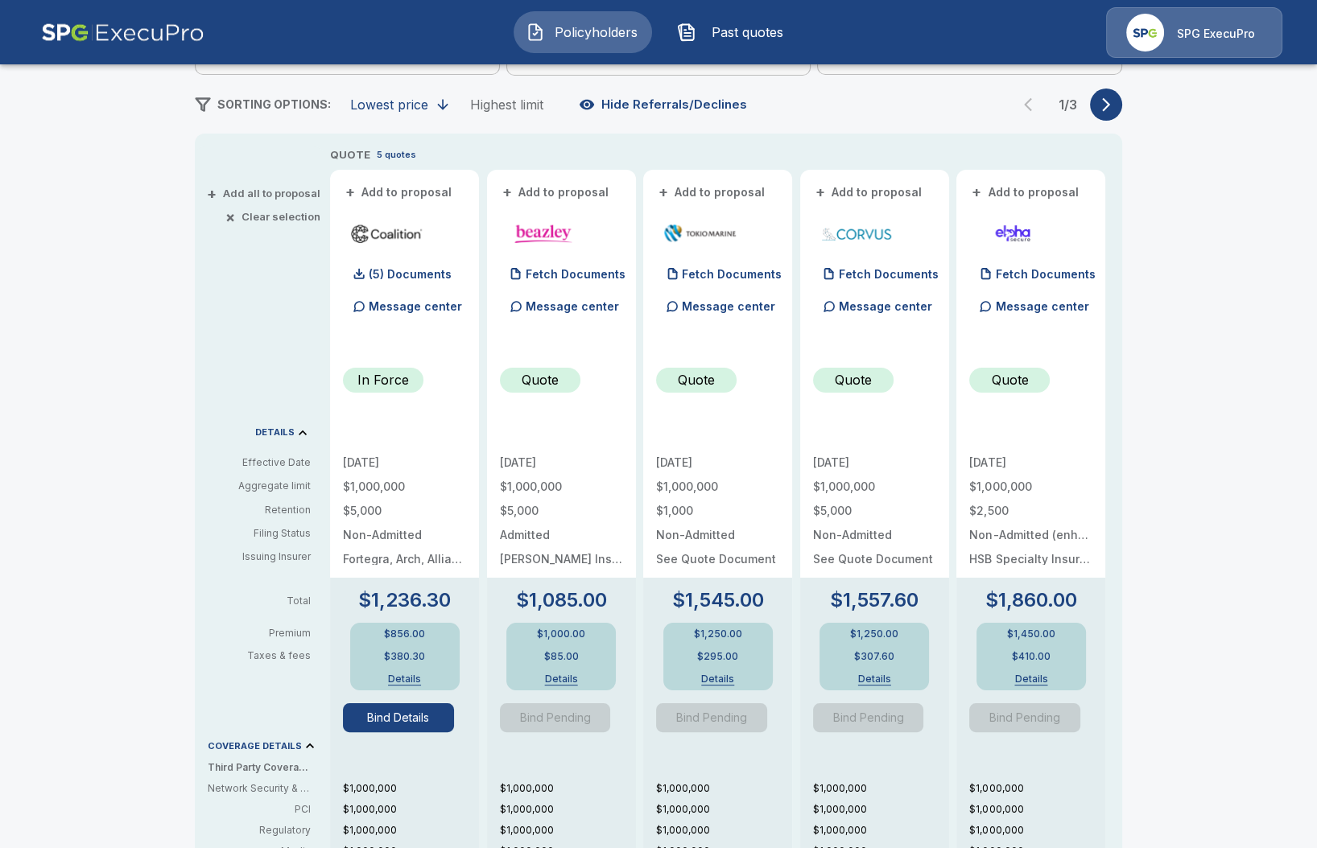
scroll to position [302, 0]
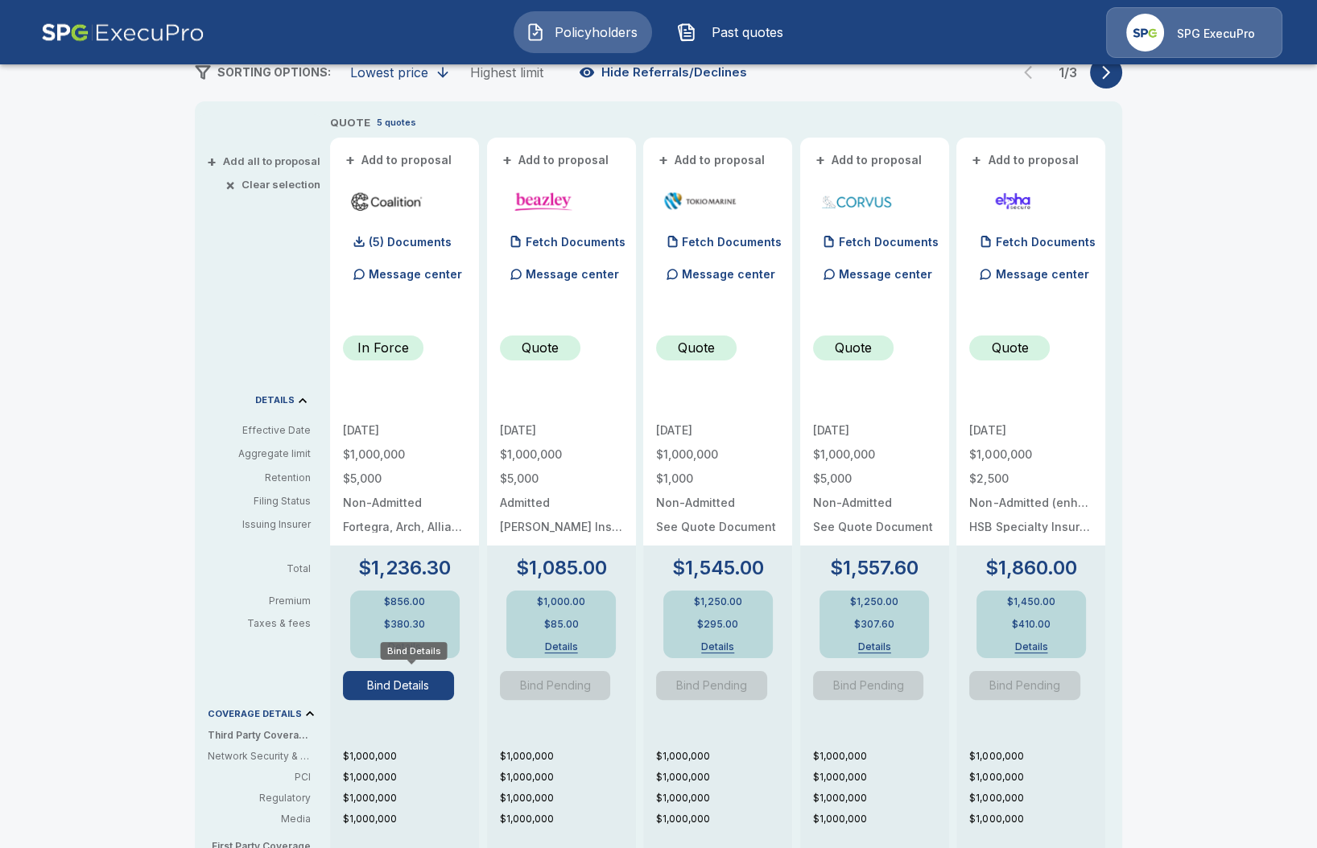
click at [409, 691] on button "Bind Details" at bounding box center [398, 685] width 111 height 29
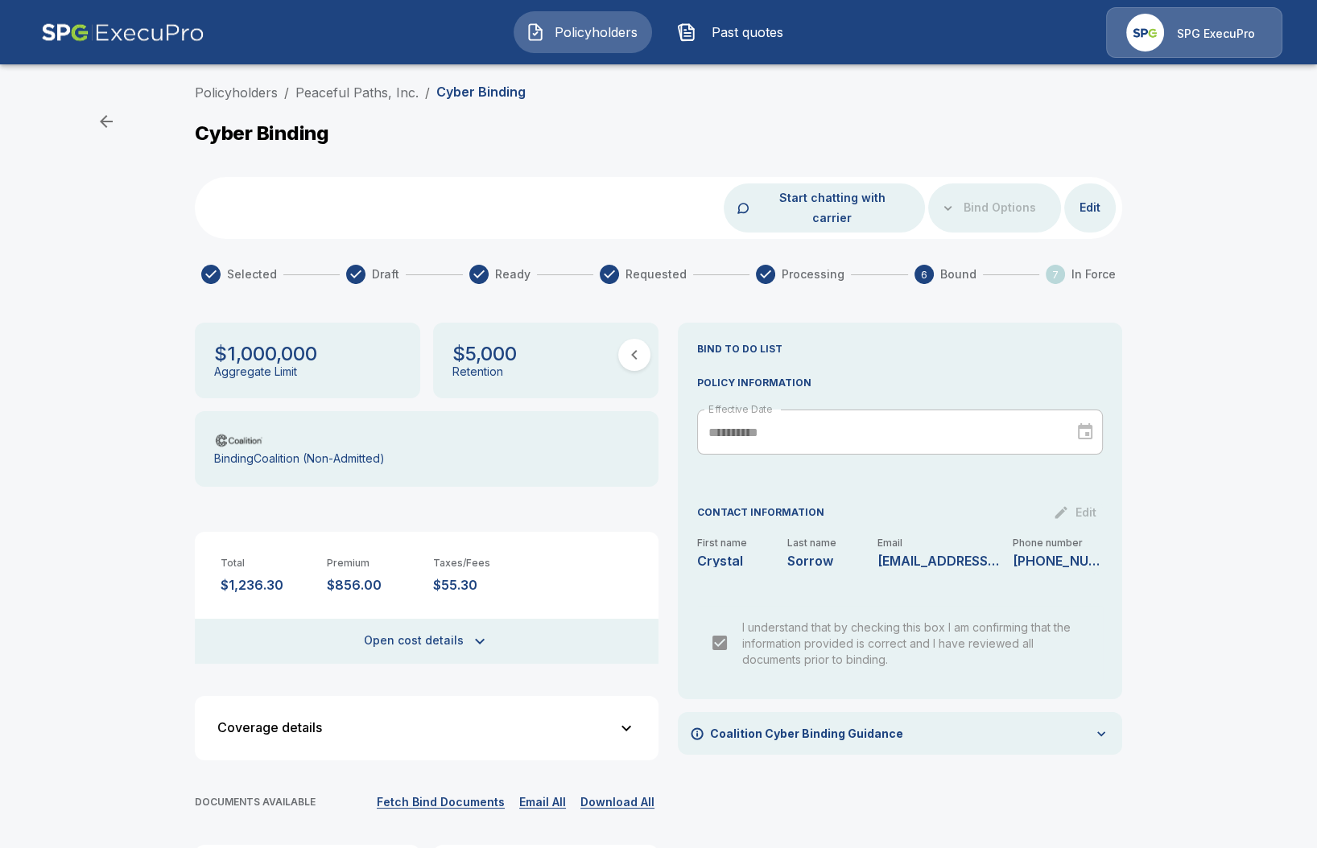
click at [471, 628] on button "Open cost details" at bounding box center [427, 641] width 464 height 45
